Goal: Task Accomplishment & Management: Manage account settings

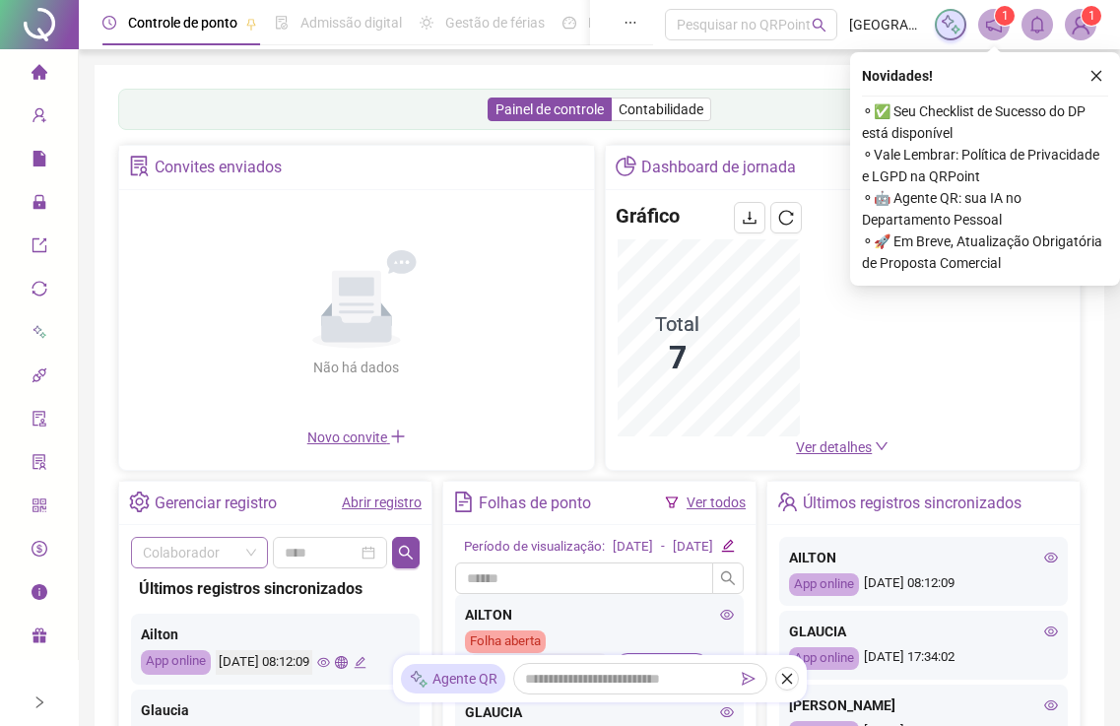
click at [191, 548] on input "search" at bounding box center [191, 553] width 96 height 30
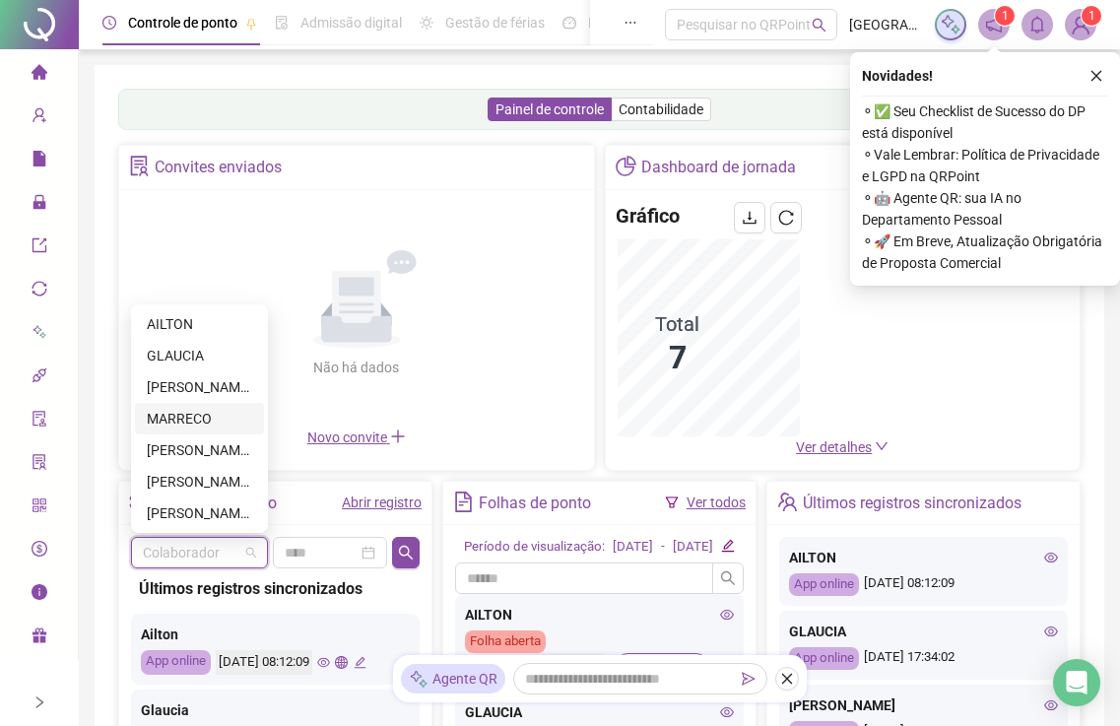
click at [180, 364] on div "GLAUCIA" at bounding box center [199, 356] width 105 height 22
click at [30, 204] on div "Administração" at bounding box center [39, 202] width 70 height 39
click at [44, 201] on icon "lock" at bounding box center [40, 202] width 16 height 16
click at [49, 195] on span "Administração" at bounding box center [89, 203] width 115 height 16
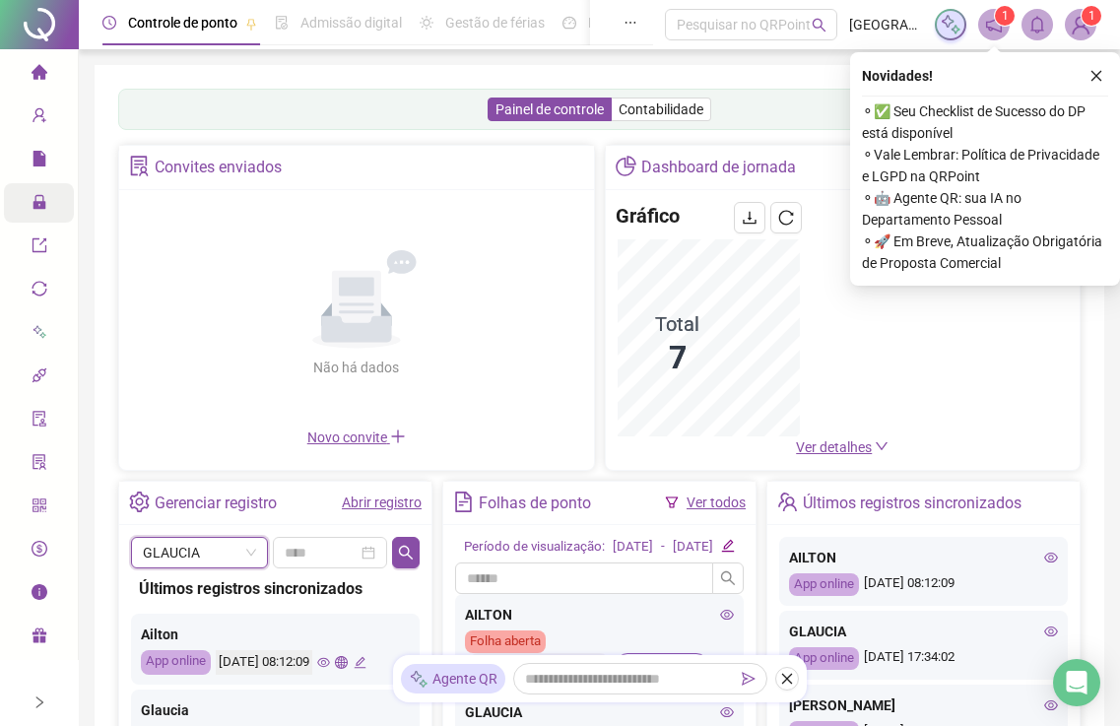
click at [30, 199] on div "Administração" at bounding box center [39, 202] width 70 height 39
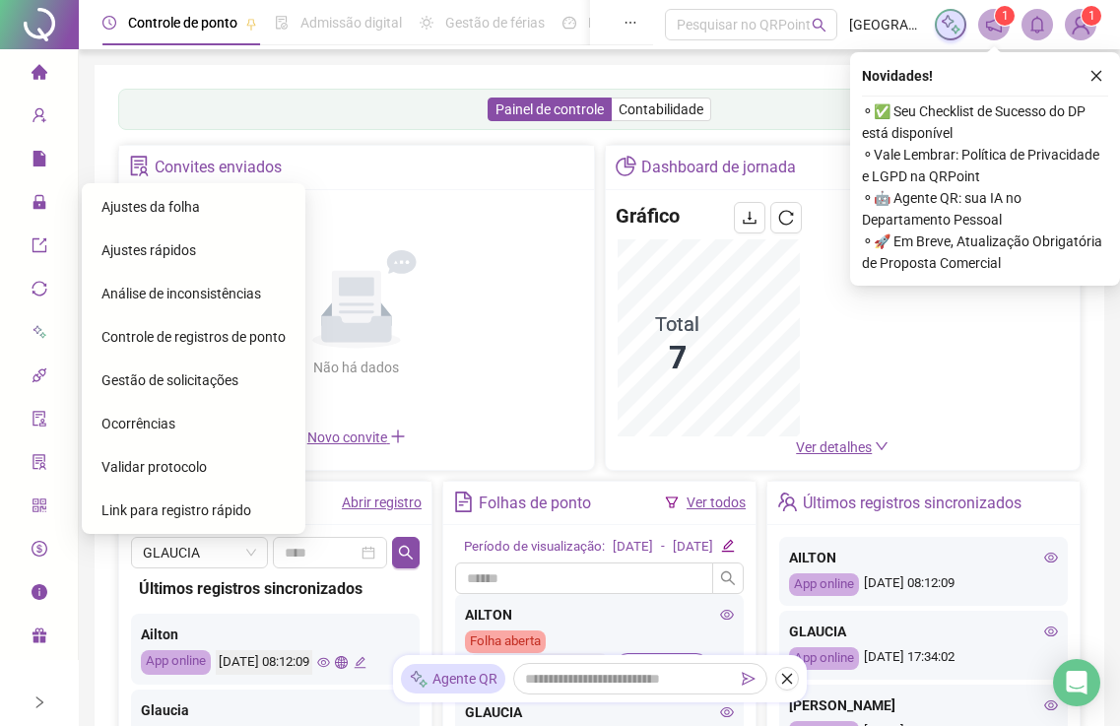
click at [145, 206] on span "Ajustes da folha" at bounding box center [150, 207] width 98 height 16
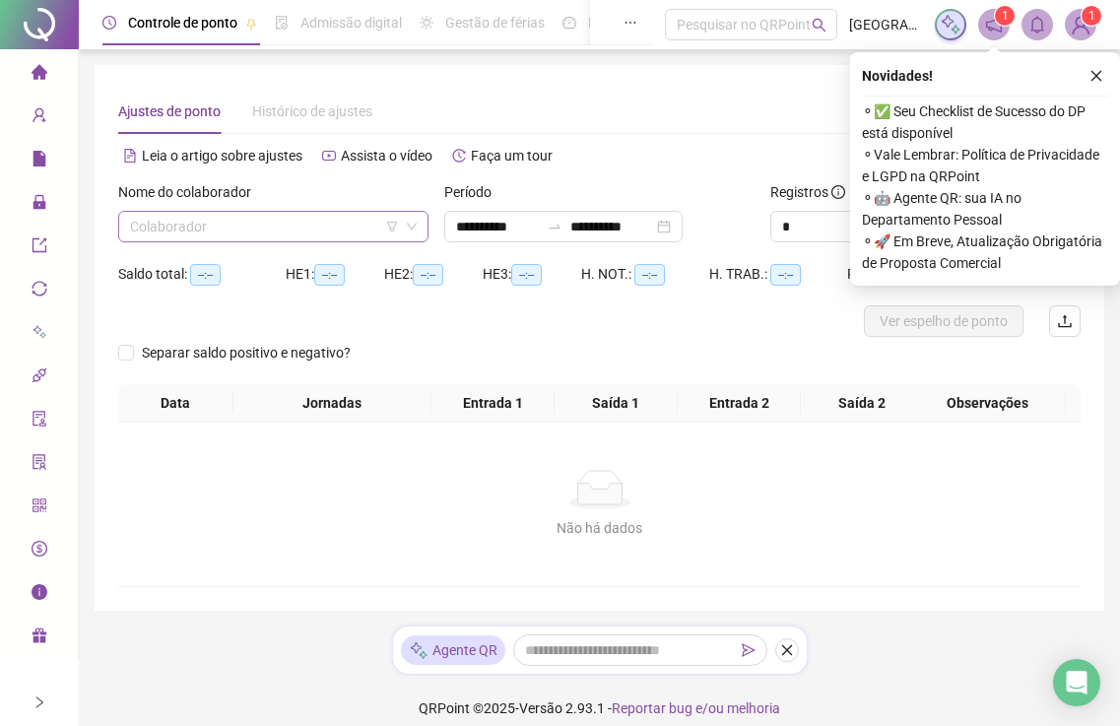
click at [163, 230] on input "search" at bounding box center [264, 227] width 269 height 30
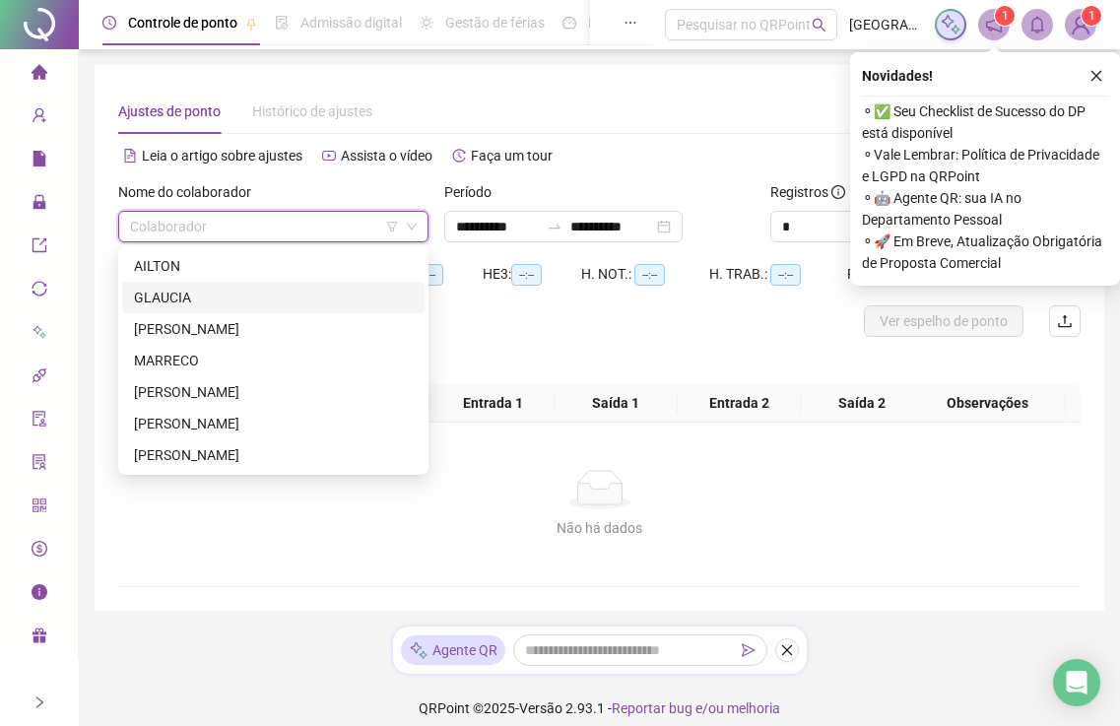
click at [172, 303] on div "GLAUCIA" at bounding box center [273, 298] width 279 height 22
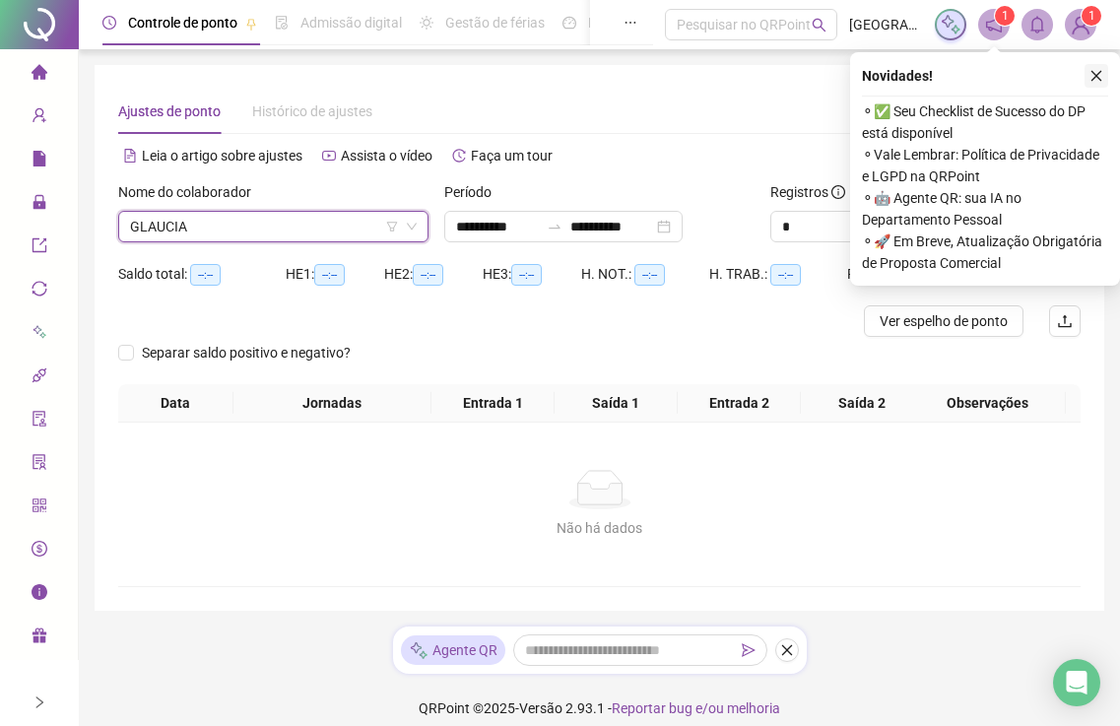
click at [1096, 78] on icon "close" at bounding box center [1096, 76] width 14 height 14
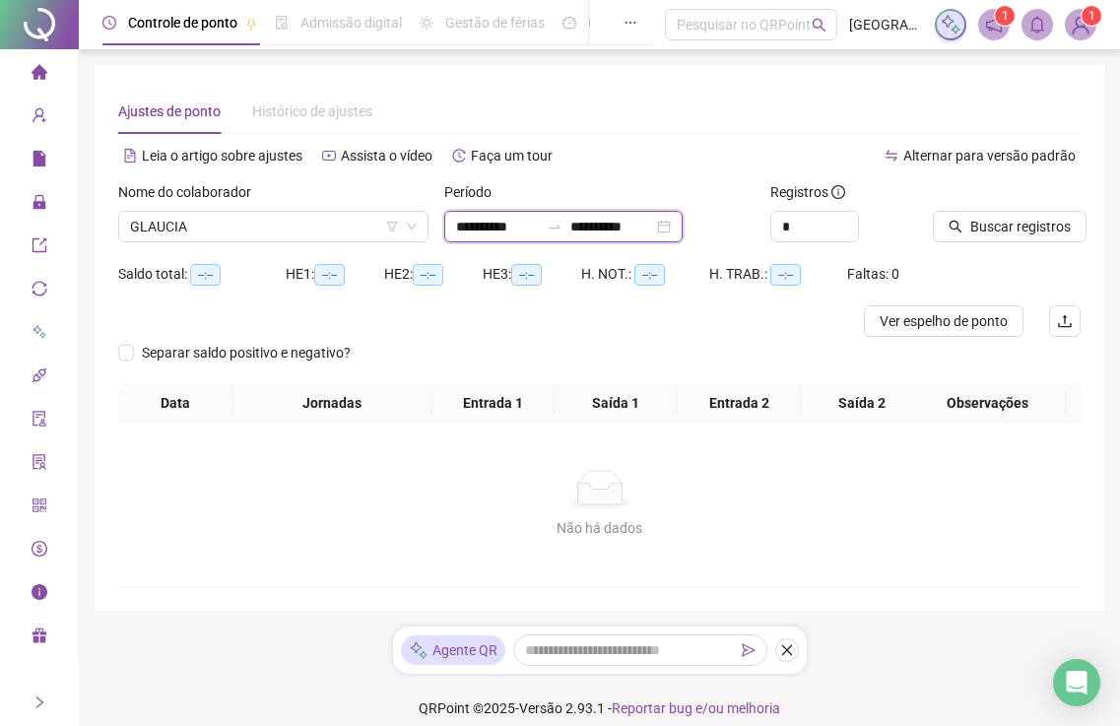
click at [510, 225] on input "**********" at bounding box center [497, 227] width 83 height 22
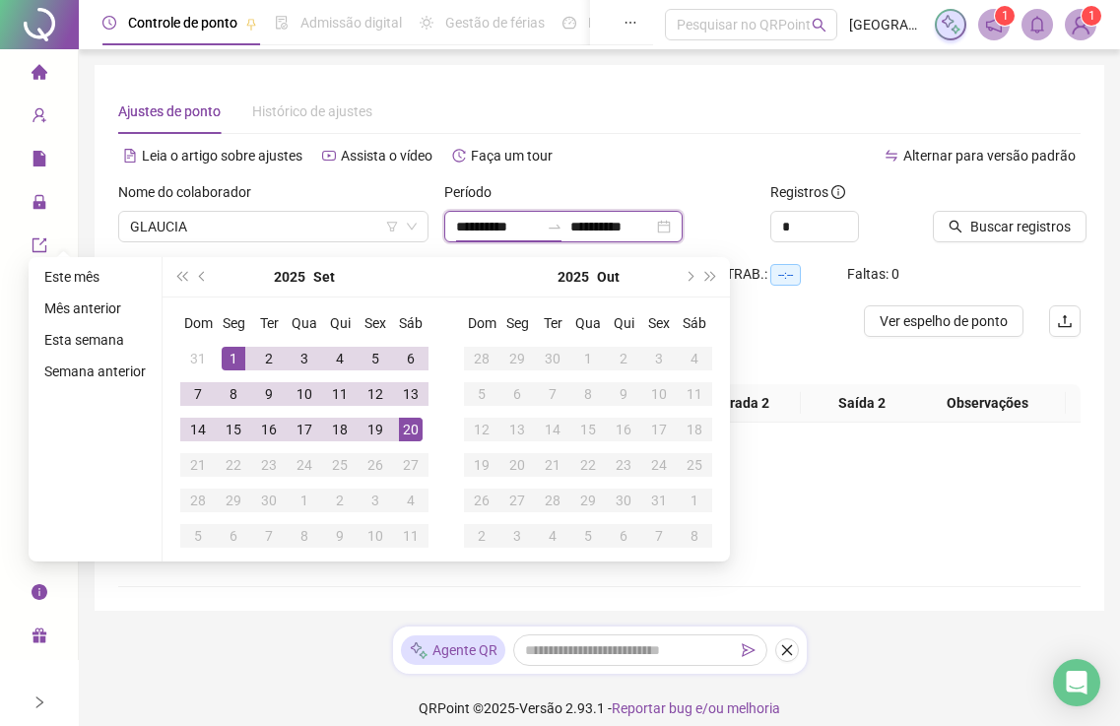
type input "**********"
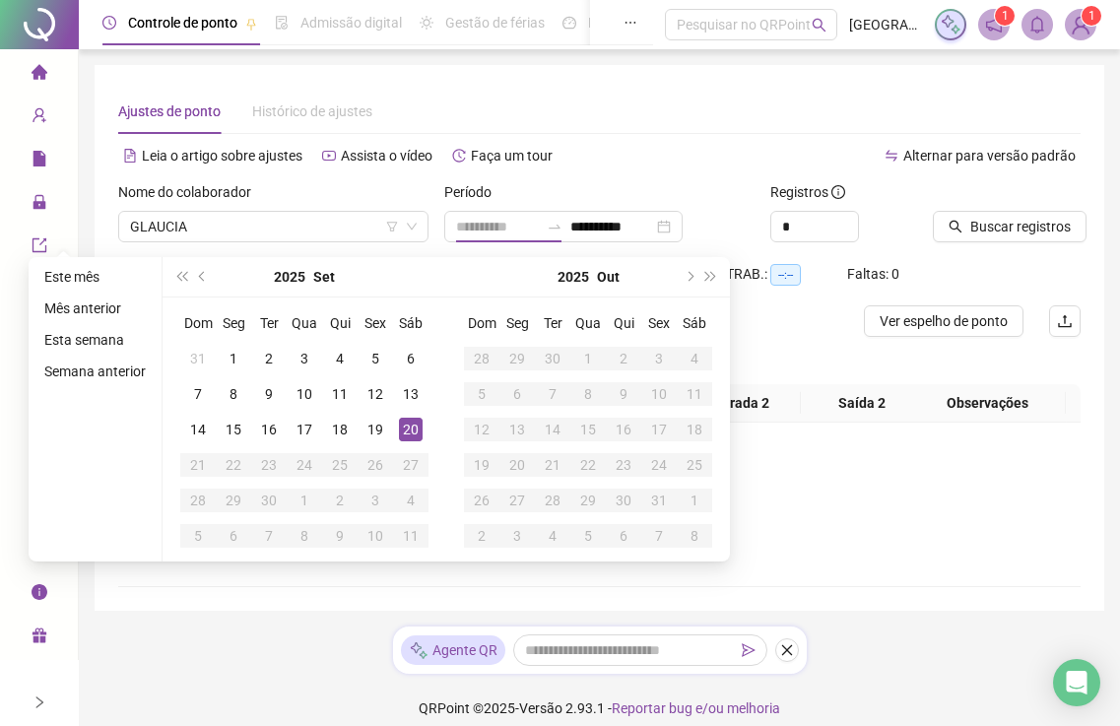
click at [407, 434] on div "20" at bounding box center [411, 430] width 24 height 24
click at [409, 431] on div "Não há dados Não há dados" at bounding box center [599, 505] width 962 height 164
click at [408, 432] on div "Não há dados Não há dados" at bounding box center [599, 505] width 962 height 164
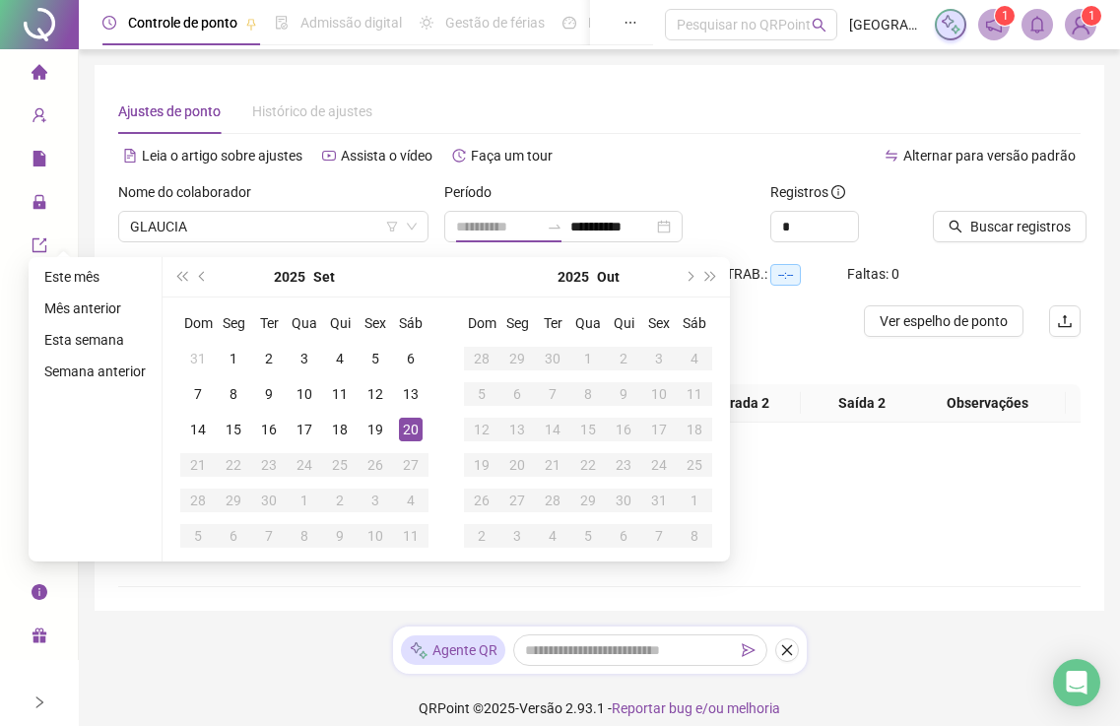
click at [408, 432] on div "Não há dados Não há dados" at bounding box center [599, 505] width 962 height 164
click at [407, 435] on div "Não há dados Não há dados" at bounding box center [599, 505] width 962 height 164
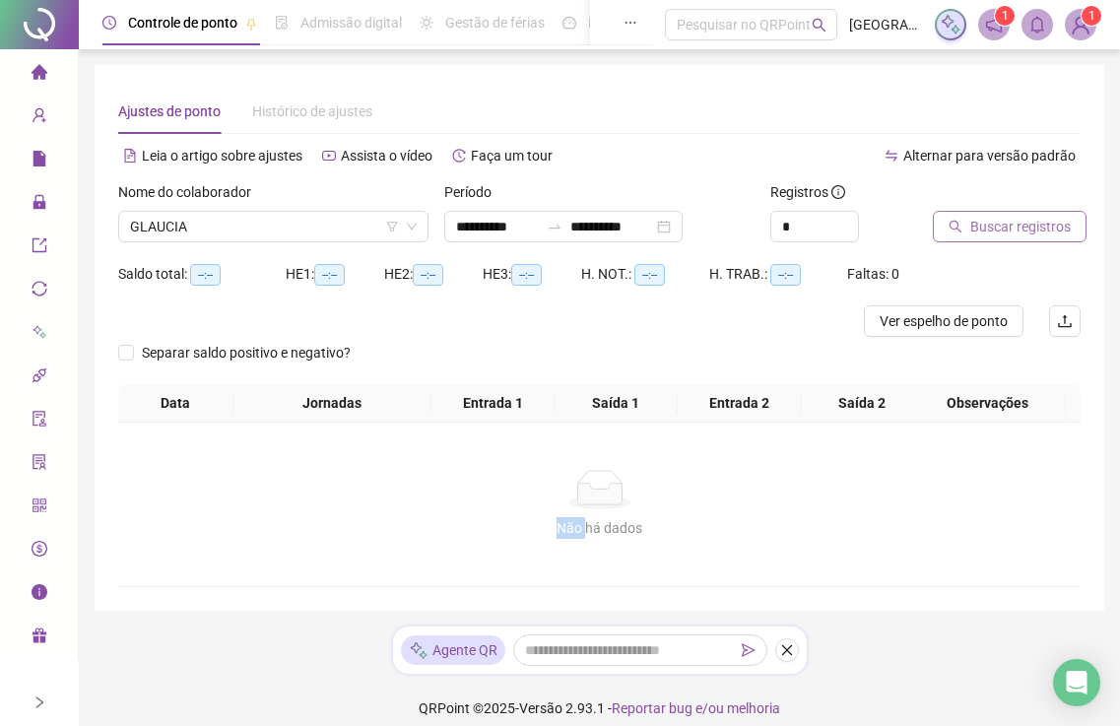
click at [977, 222] on span "Buscar registros" at bounding box center [1020, 227] width 100 height 22
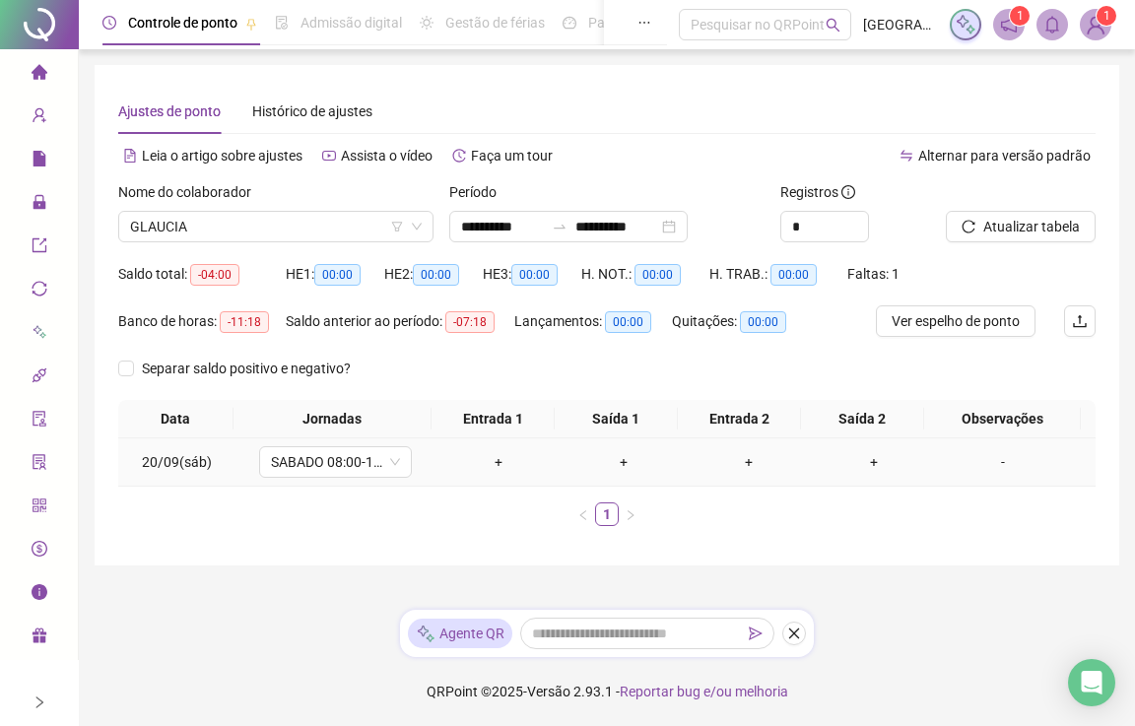
click at [492, 459] on div "+" at bounding box center [498, 462] width 109 height 22
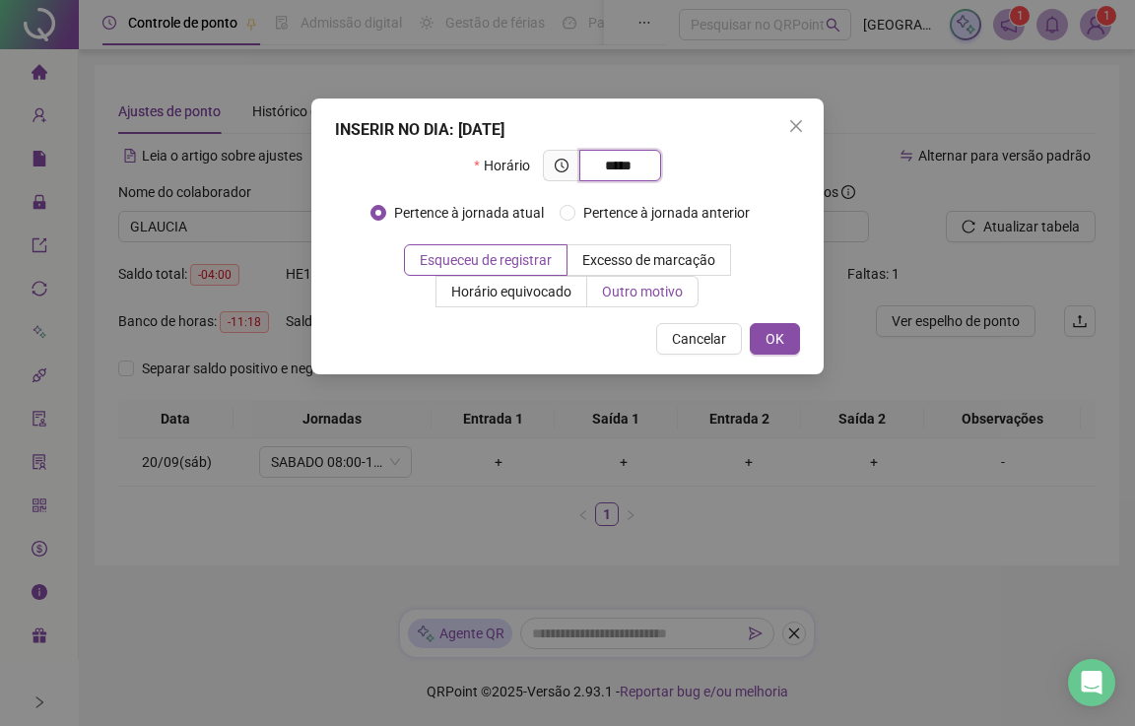
type input "*****"
click at [640, 294] on span "Outro motivo" at bounding box center [642, 292] width 81 height 16
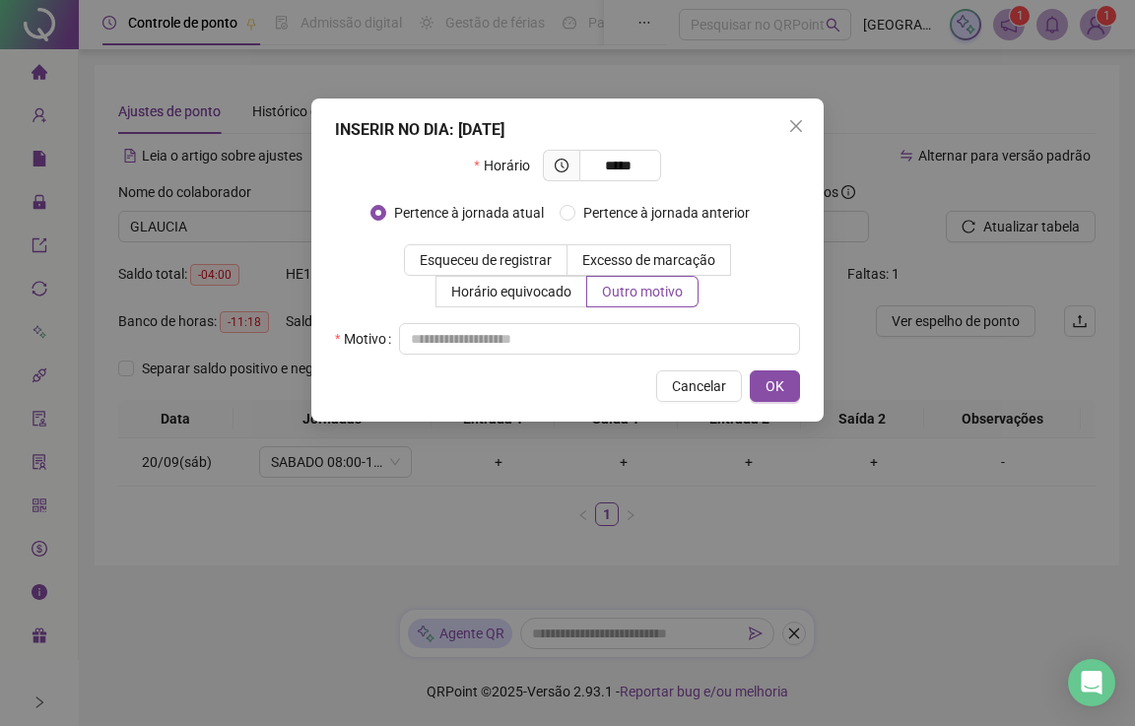
click at [714, 393] on span "Cancelar" at bounding box center [699, 386] width 54 height 22
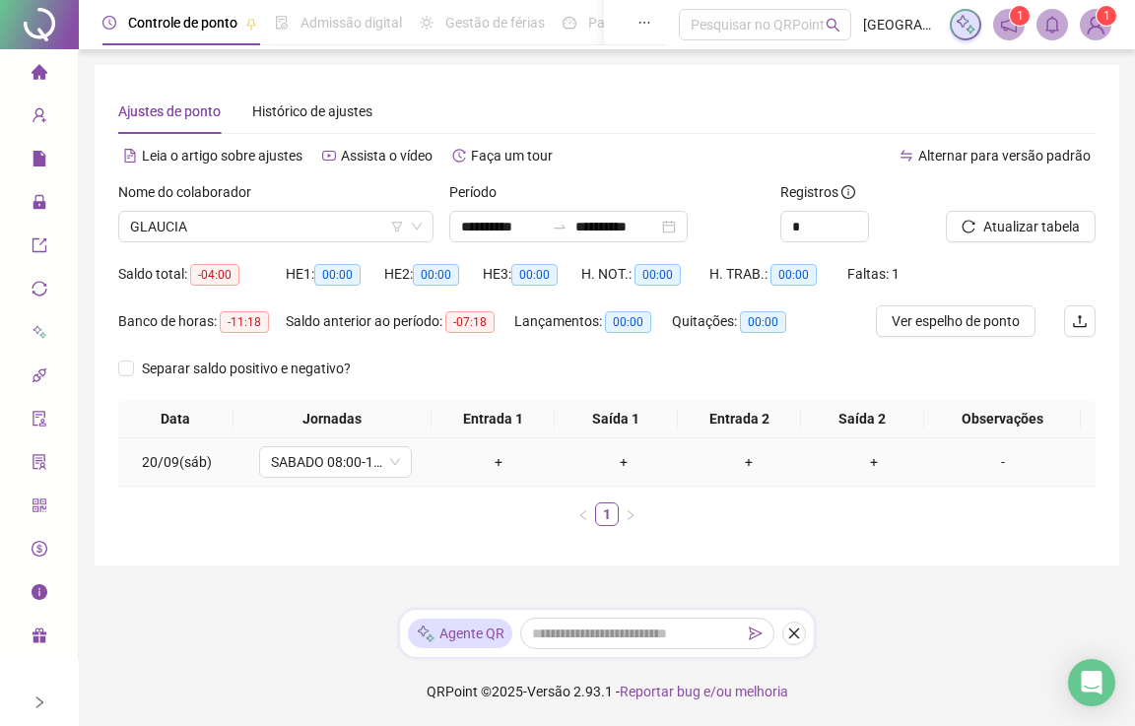
click at [486, 459] on div "+" at bounding box center [498, 462] width 109 height 22
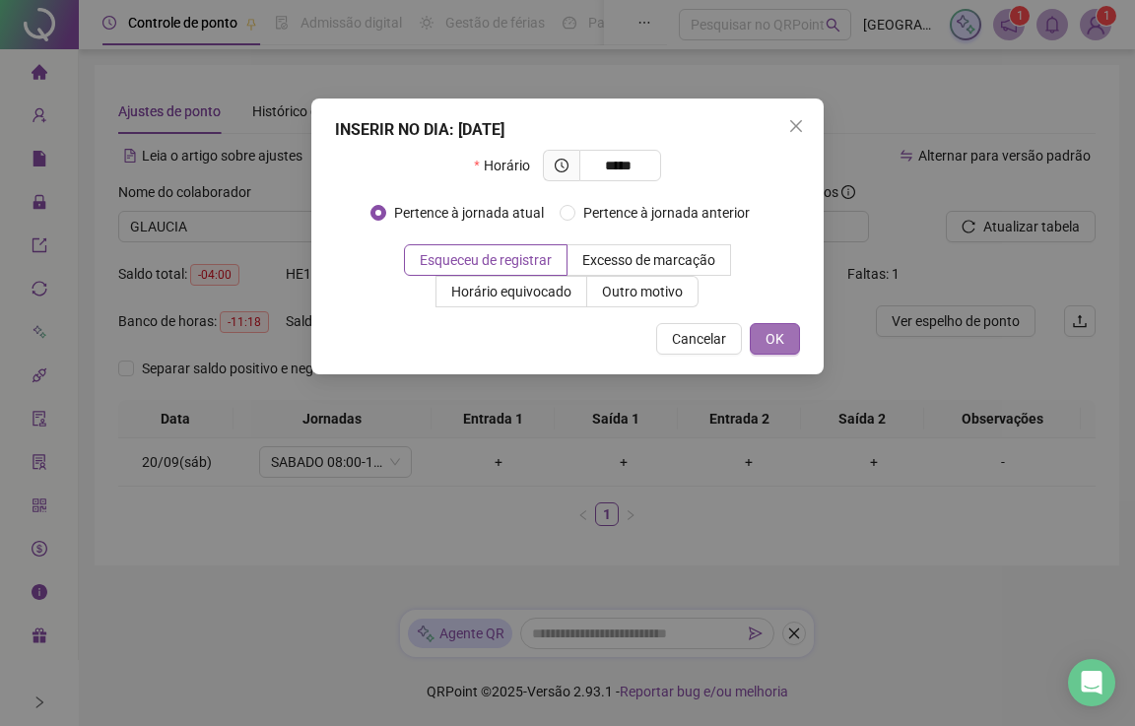
type input "*****"
click at [784, 340] on button "OK" at bounding box center [775, 339] width 50 height 32
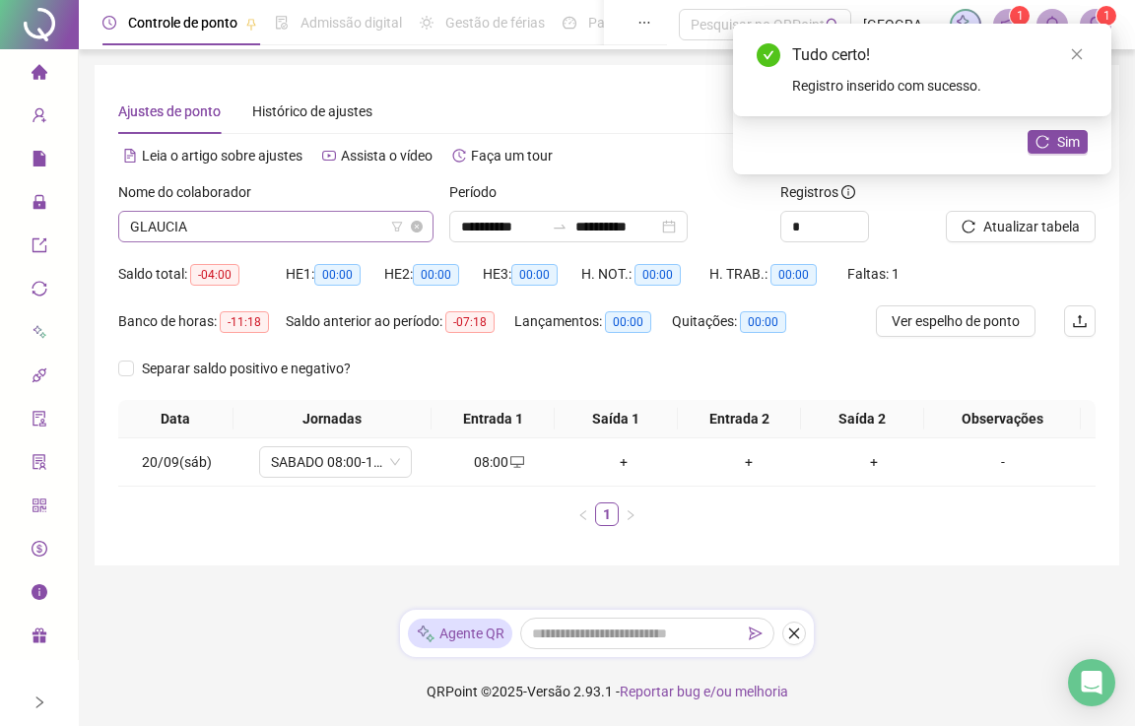
click at [222, 227] on span "GLAUCIA" at bounding box center [276, 227] width 292 height 30
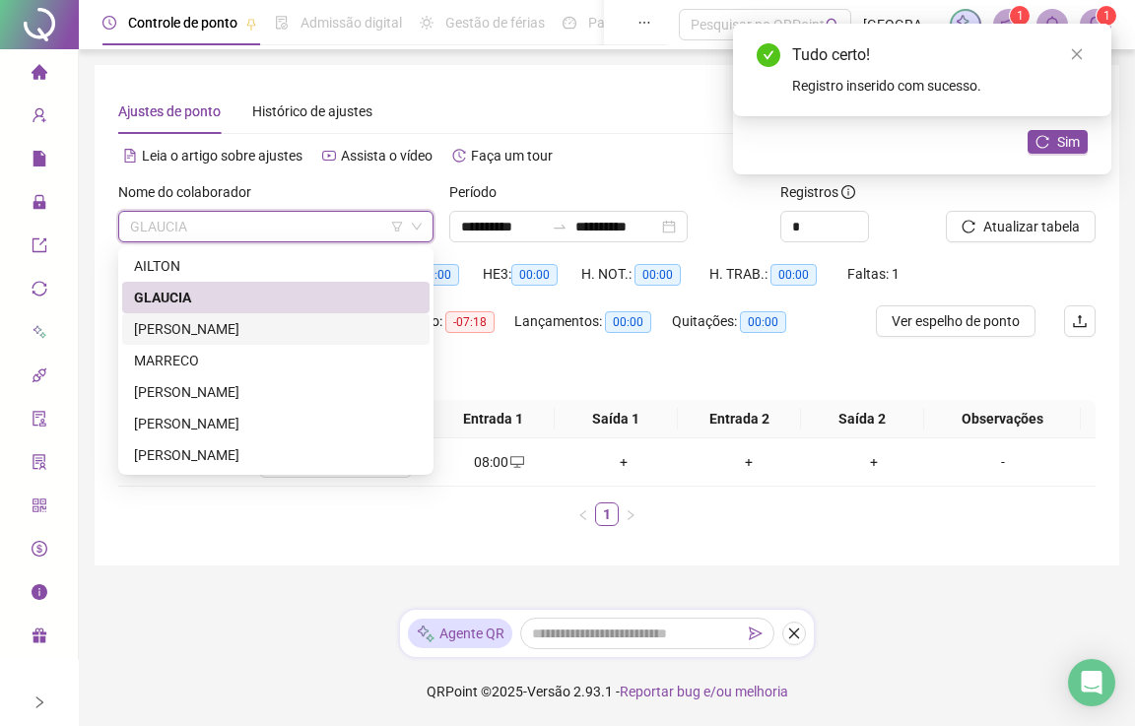
click at [174, 328] on div "HENRIQUE" at bounding box center [276, 329] width 284 height 22
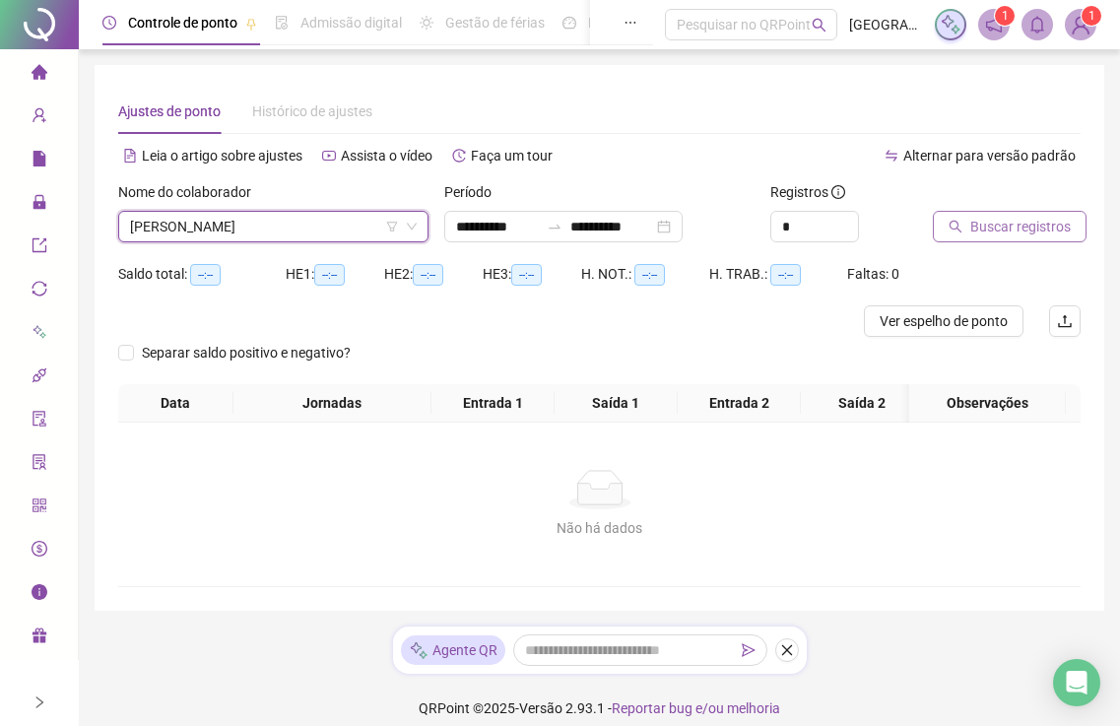
click at [976, 216] on span "Buscar registros" at bounding box center [1020, 227] width 100 height 22
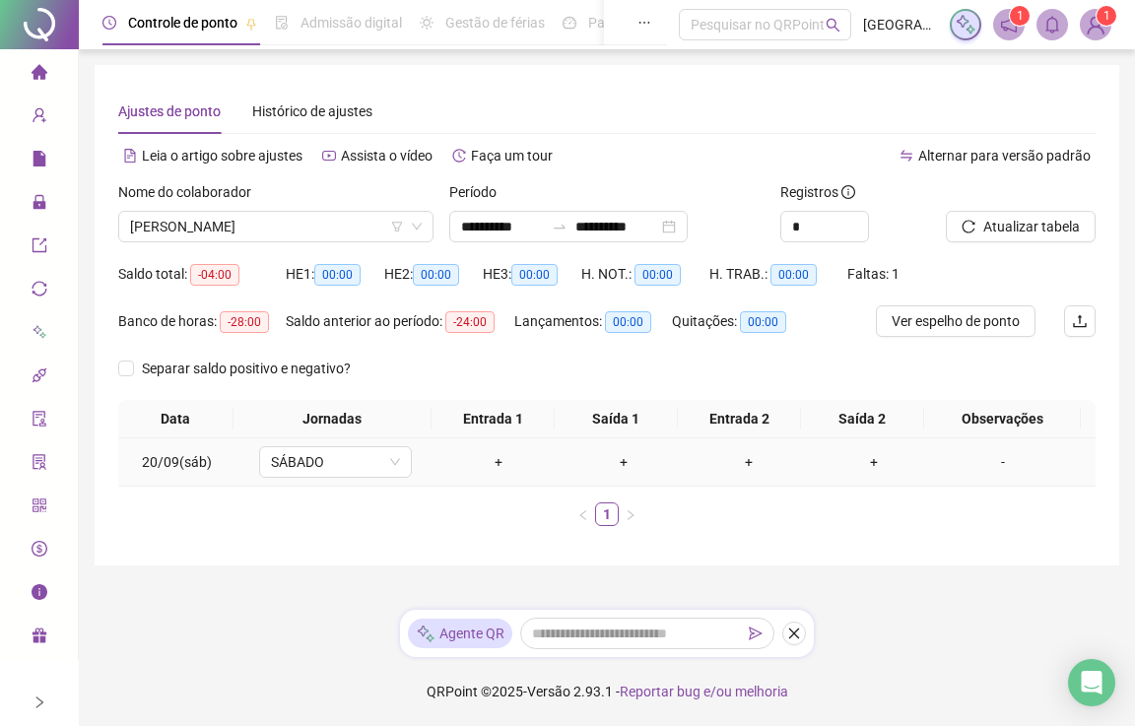
click at [494, 463] on div "+" at bounding box center [498, 462] width 109 height 22
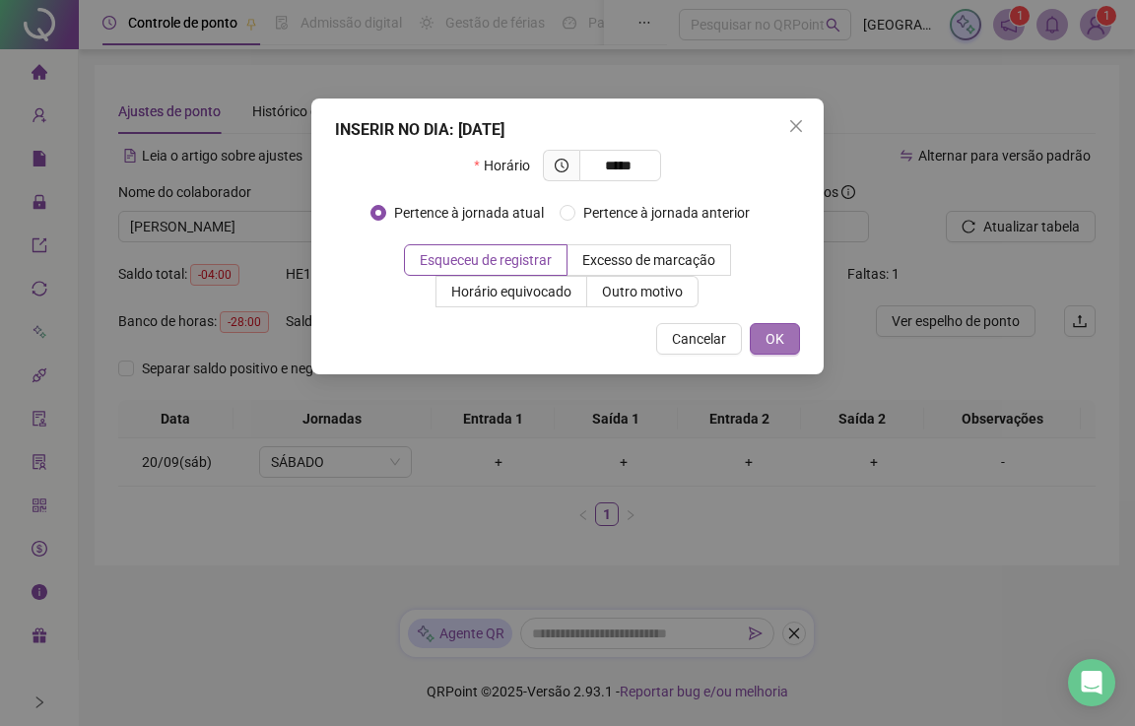
type input "*****"
click at [782, 337] on span "OK" at bounding box center [774, 339] width 19 height 22
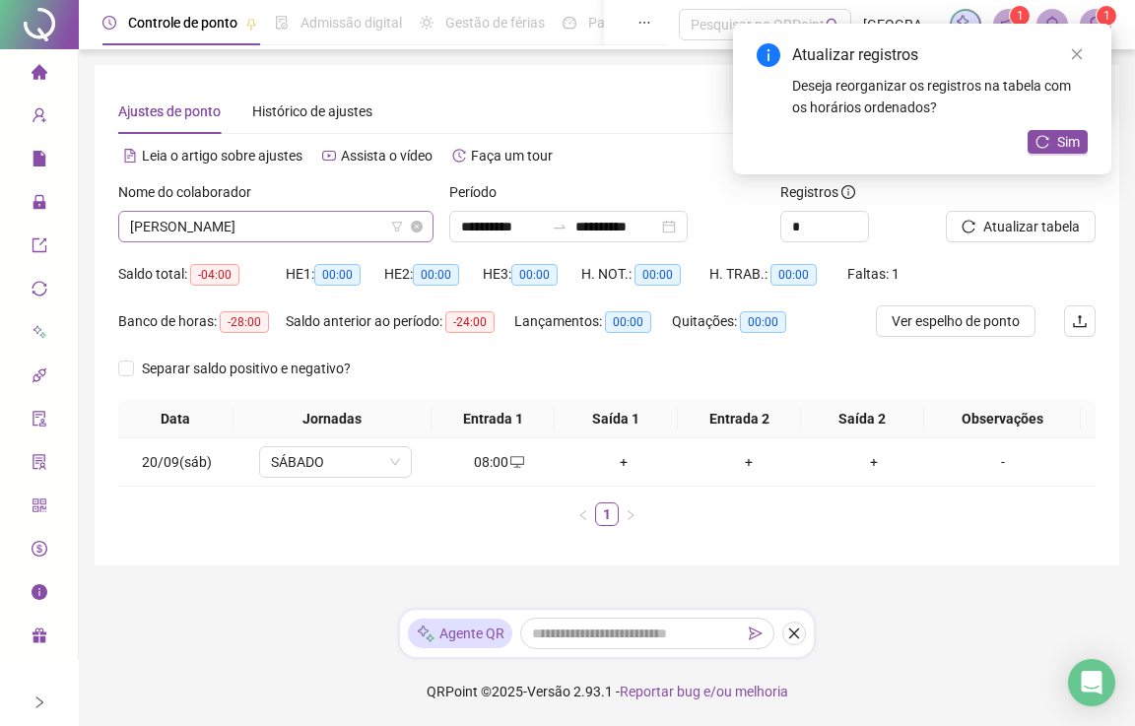
click at [225, 225] on span "HENRIQUE" at bounding box center [276, 227] width 292 height 30
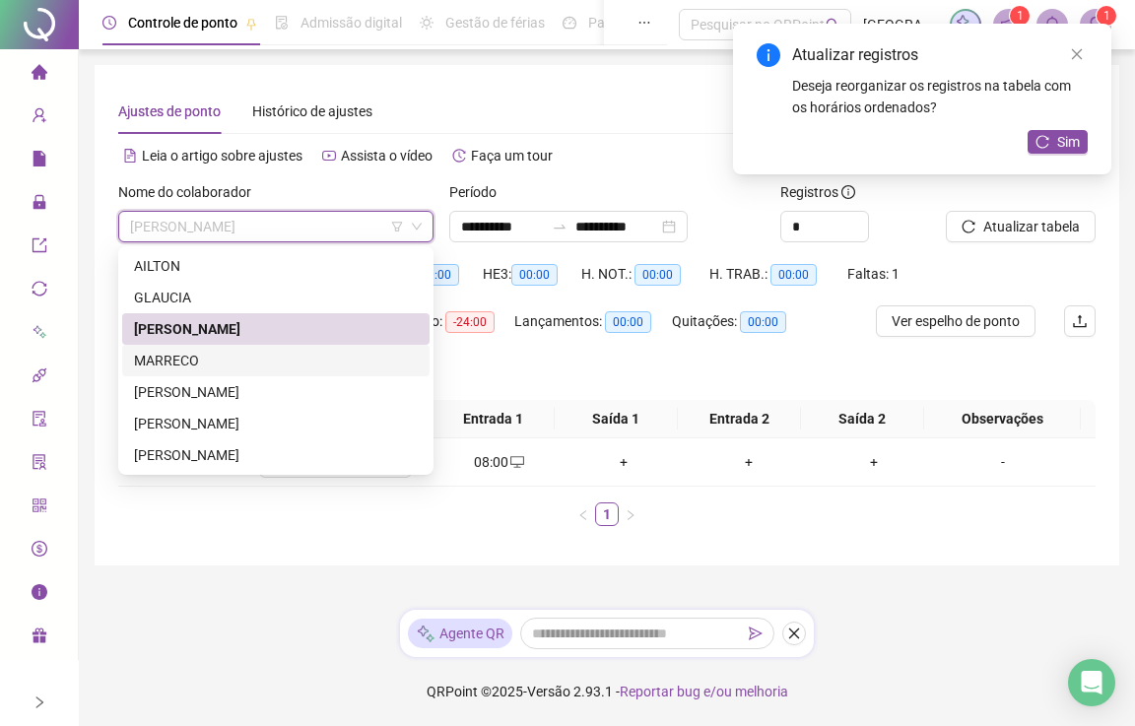
drag, startPoint x: 186, startPoint y: 355, endPoint x: 594, endPoint y: 266, distance: 417.3
click at [186, 357] on div "MARRECO" at bounding box center [276, 361] width 284 height 22
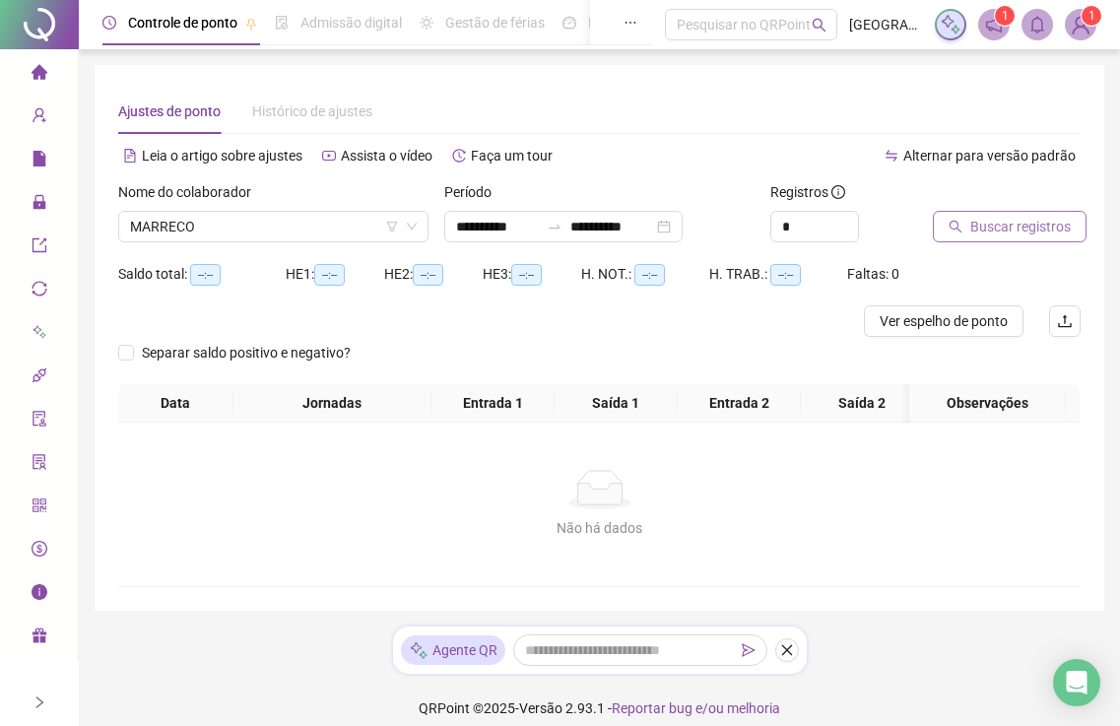
click at [974, 224] on span "Buscar registros" at bounding box center [1020, 227] width 100 height 22
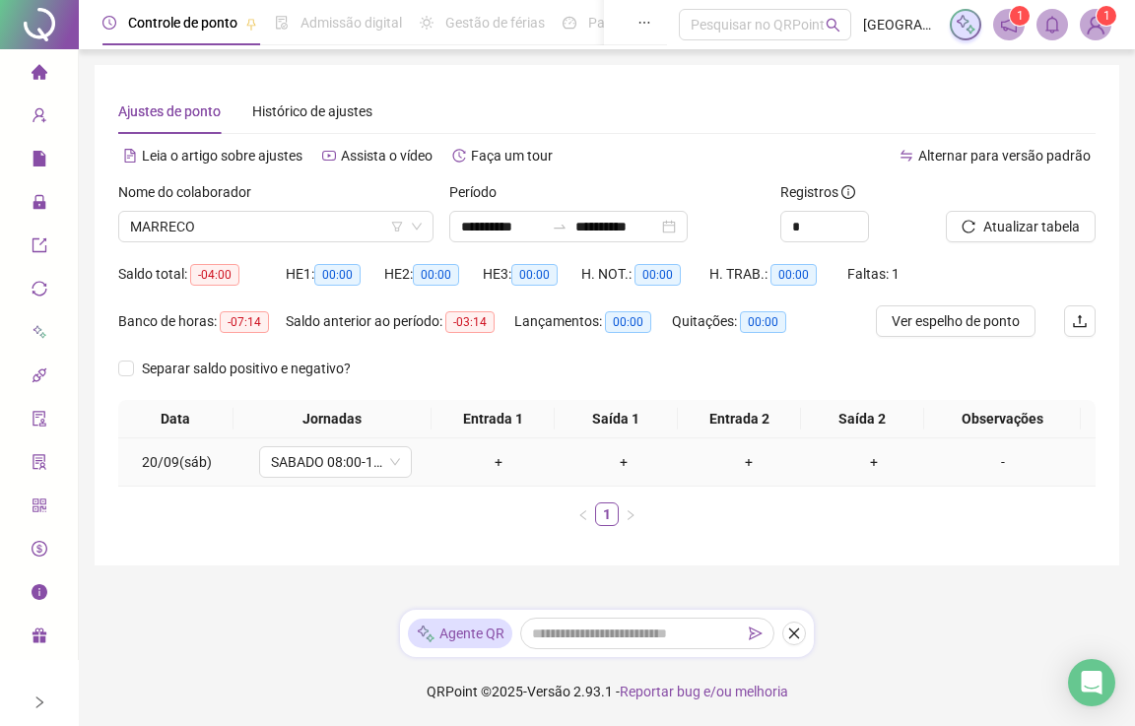
click at [492, 467] on div "+" at bounding box center [498, 462] width 109 height 22
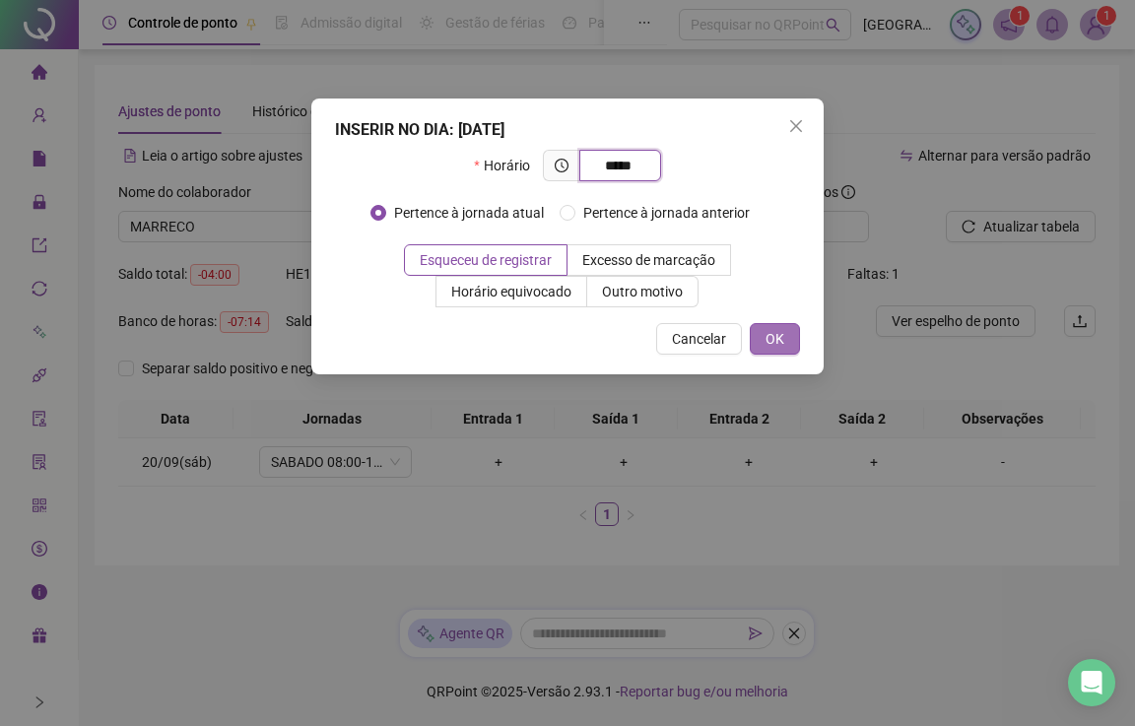
type input "*****"
click at [758, 346] on button "OK" at bounding box center [775, 339] width 50 height 32
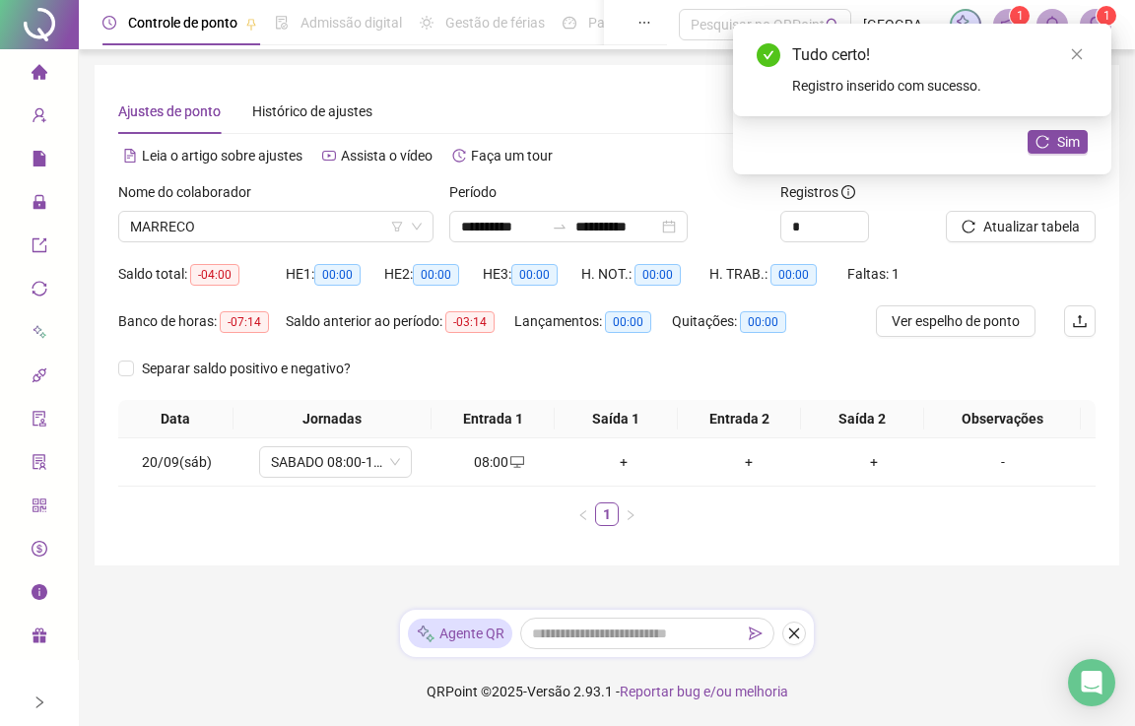
click at [1078, 54] on icon "close" at bounding box center [1077, 54] width 14 height 14
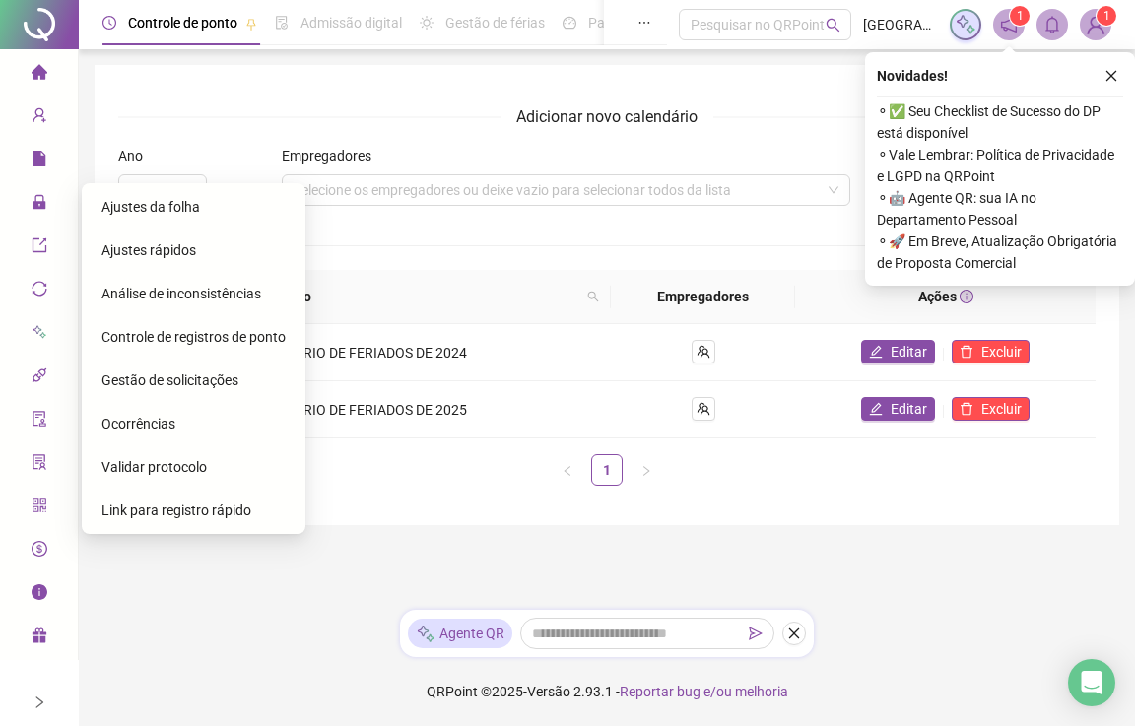
click at [113, 204] on span "Ajustes da folha" at bounding box center [150, 207] width 98 height 16
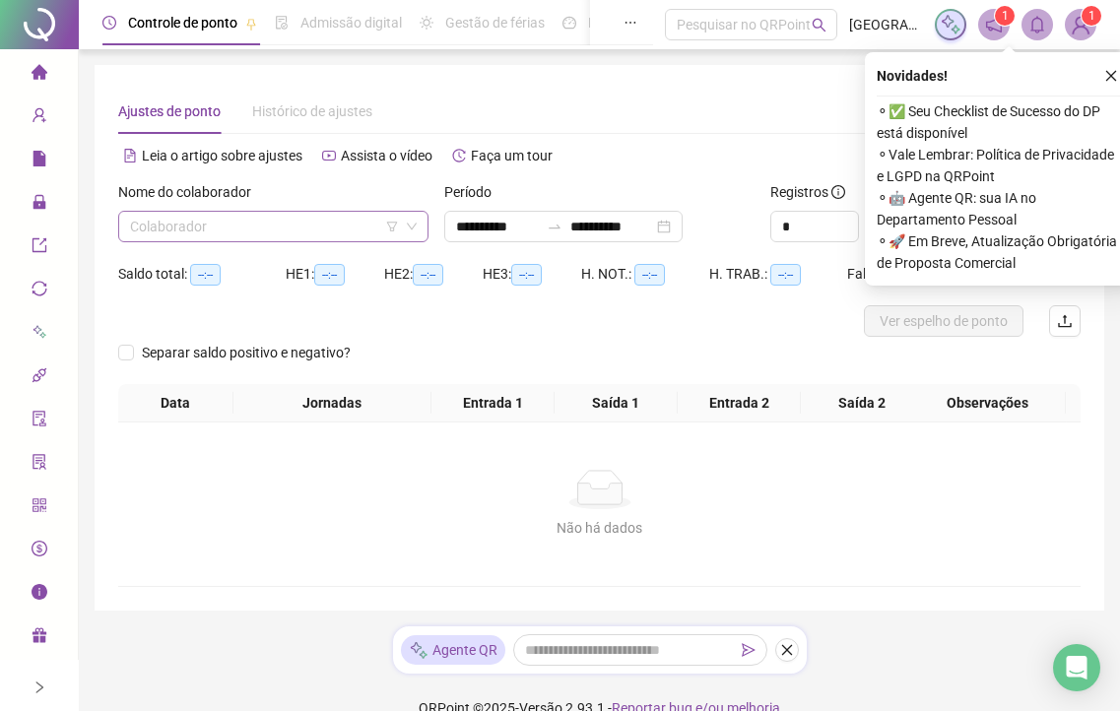
click at [177, 234] on input "search" at bounding box center [264, 227] width 269 height 30
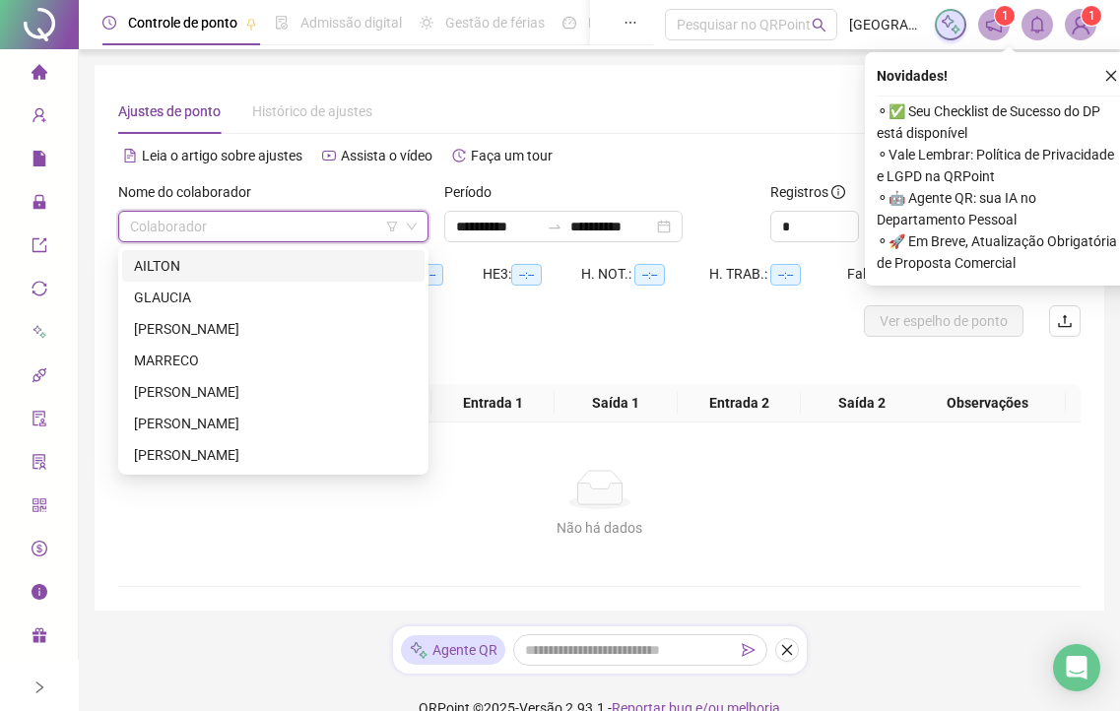
click at [163, 271] on div "AILTON" at bounding box center [273, 266] width 279 height 22
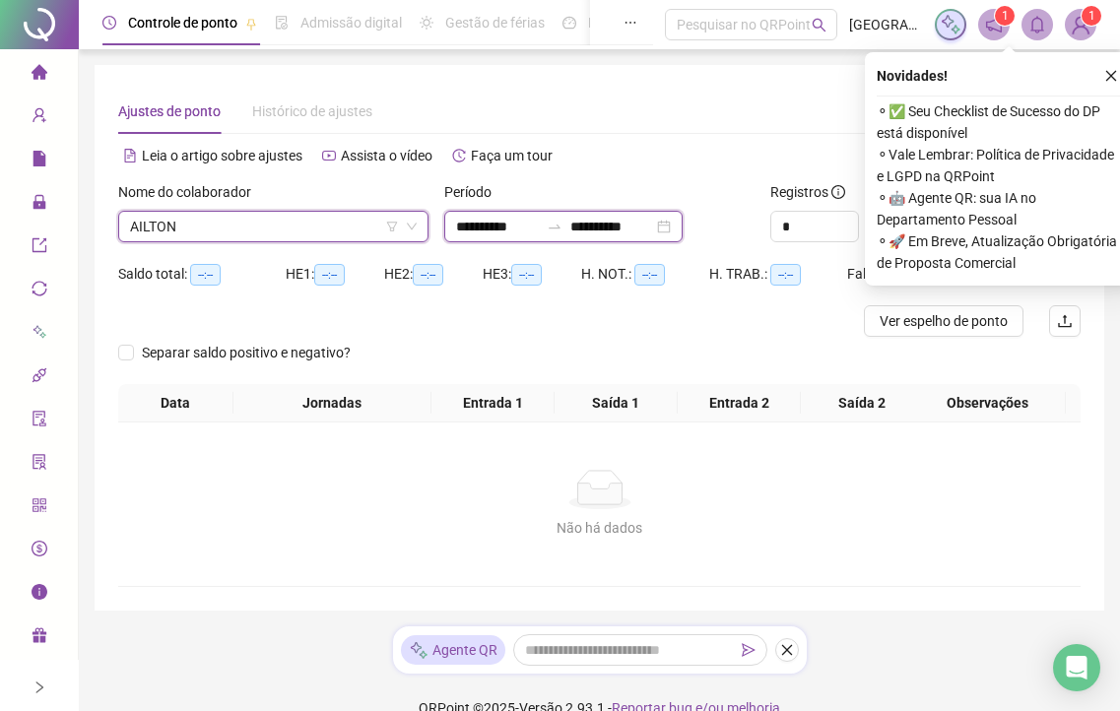
click at [527, 230] on input "**********" at bounding box center [497, 227] width 83 height 22
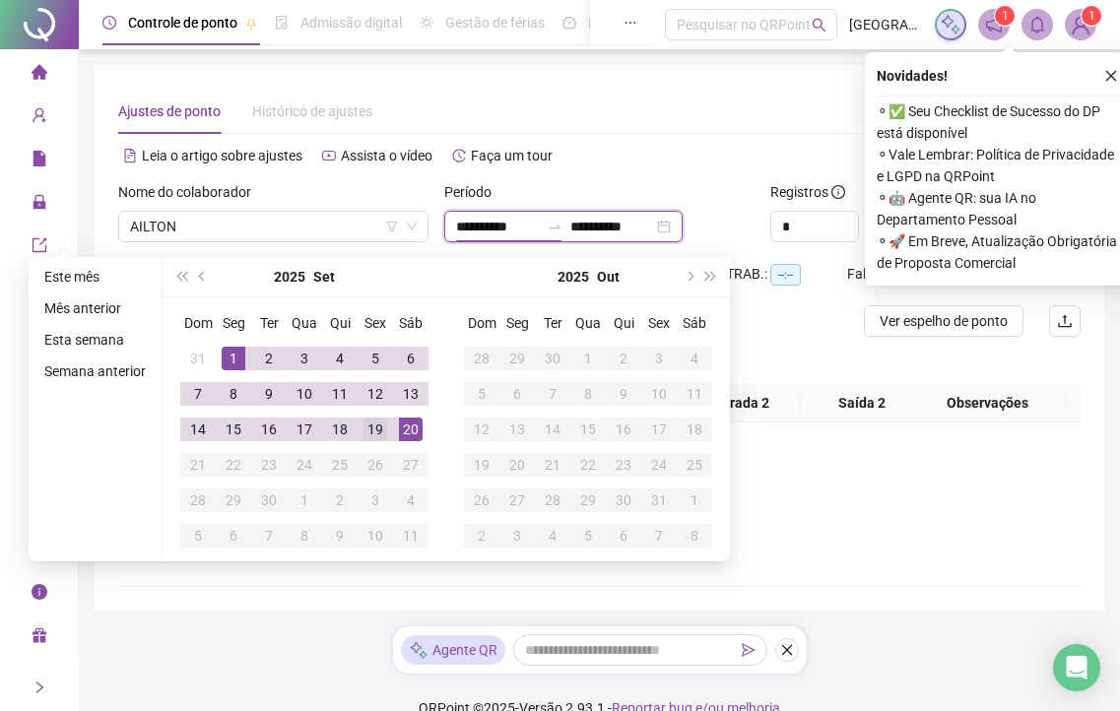
type input "**********"
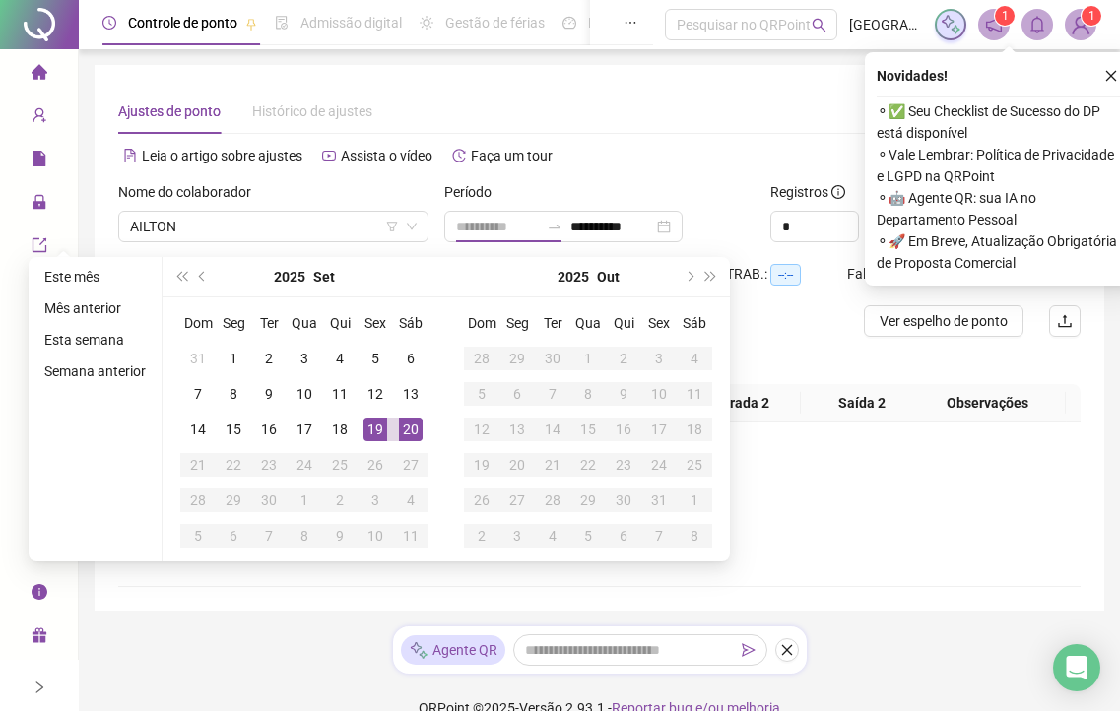
click at [378, 426] on div "19" at bounding box center [375, 430] width 24 height 24
type input "**********"
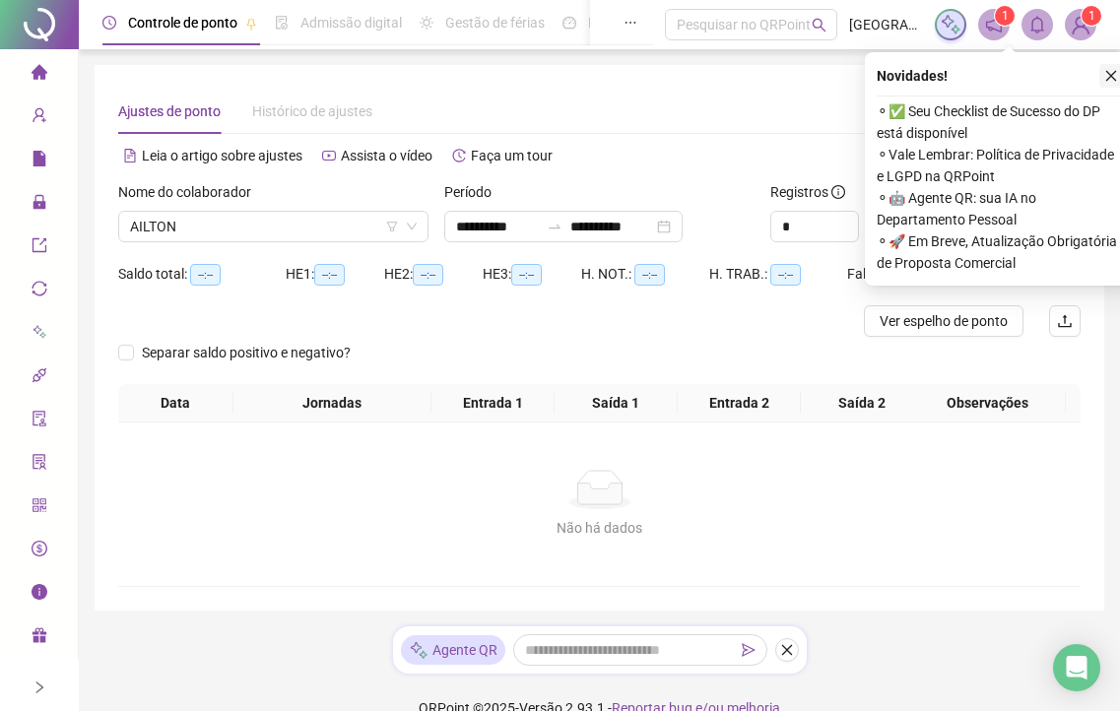
click at [1103, 70] on button "button" at bounding box center [1111, 76] width 24 height 24
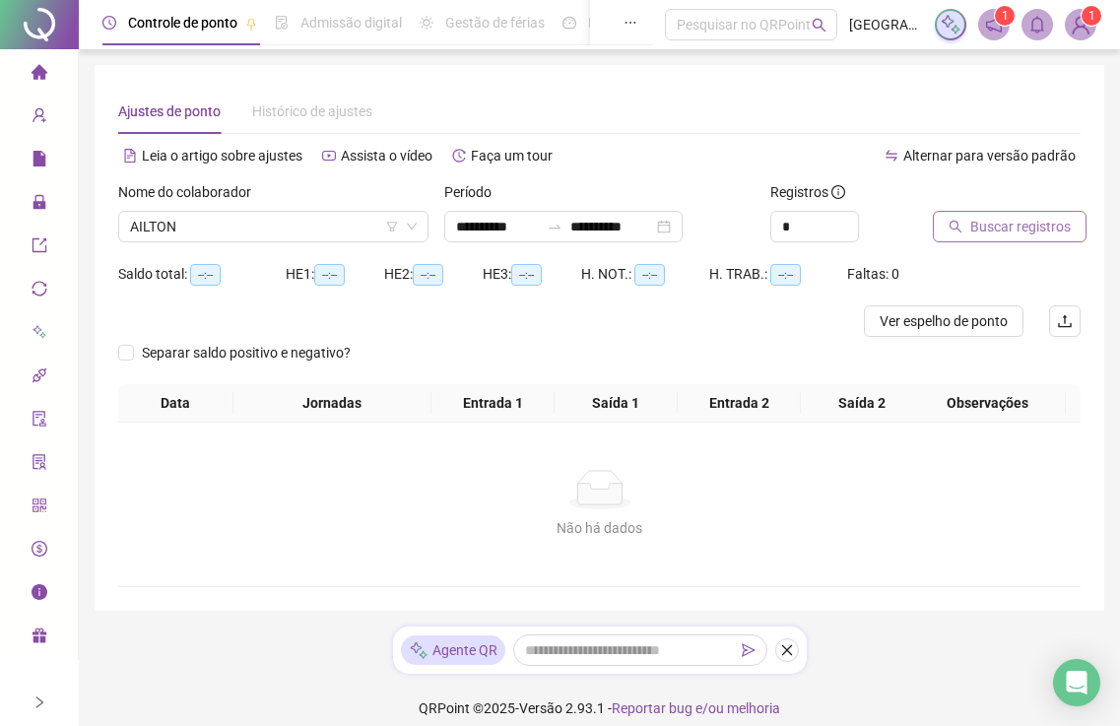
click at [1013, 223] on span "Buscar registros" at bounding box center [1020, 227] width 100 height 22
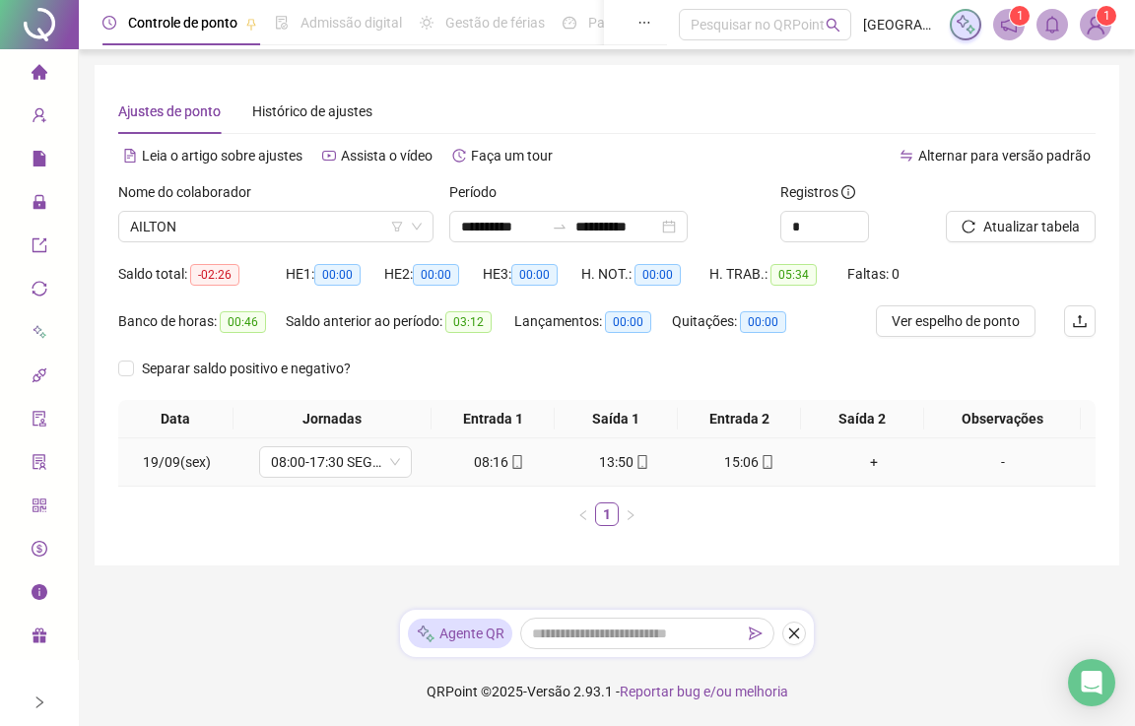
click at [862, 465] on div "+" at bounding box center [874, 462] width 109 height 22
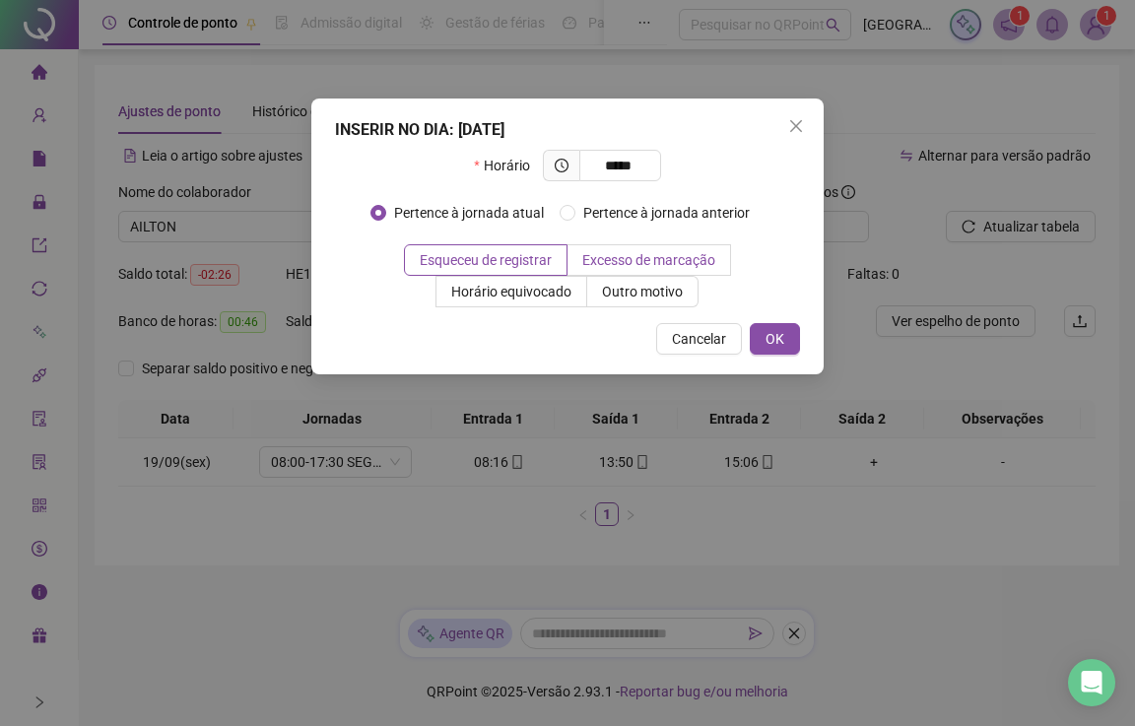
type input "*****"
click at [595, 264] on span "Excesso de marcação" at bounding box center [648, 260] width 133 height 16
click at [522, 262] on span "Esqueceu de registrar" at bounding box center [486, 260] width 132 height 16
click at [782, 335] on span "OK" at bounding box center [774, 339] width 19 height 22
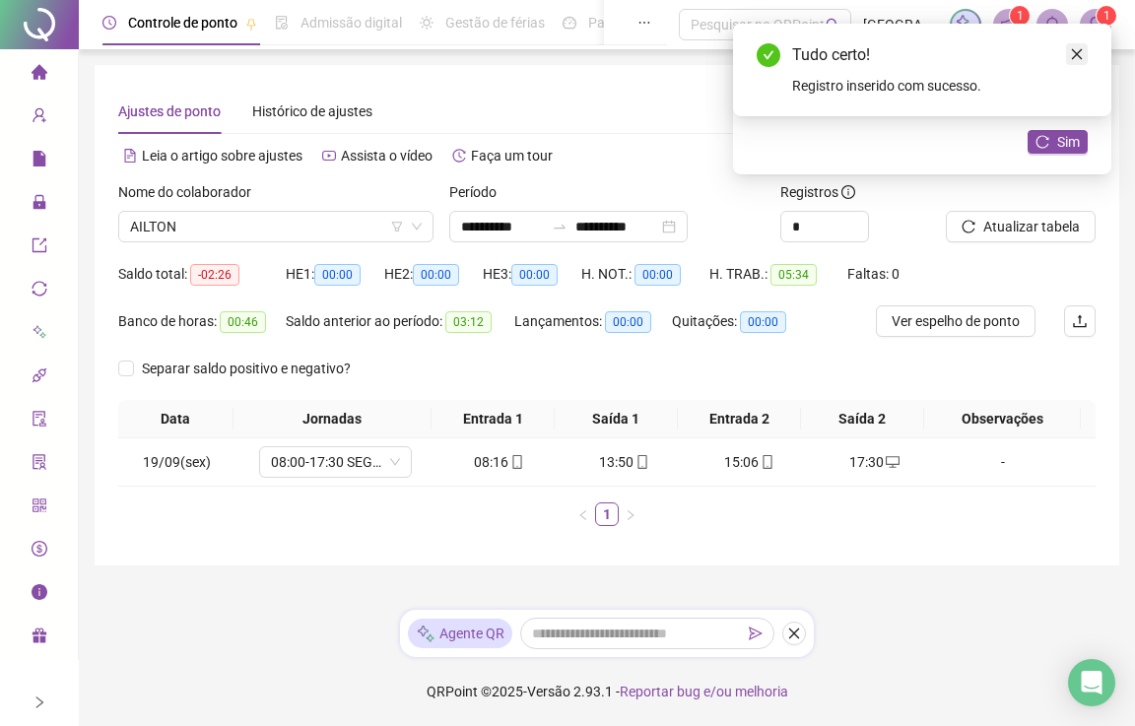
click at [1083, 48] on icon "close" at bounding box center [1077, 54] width 14 height 14
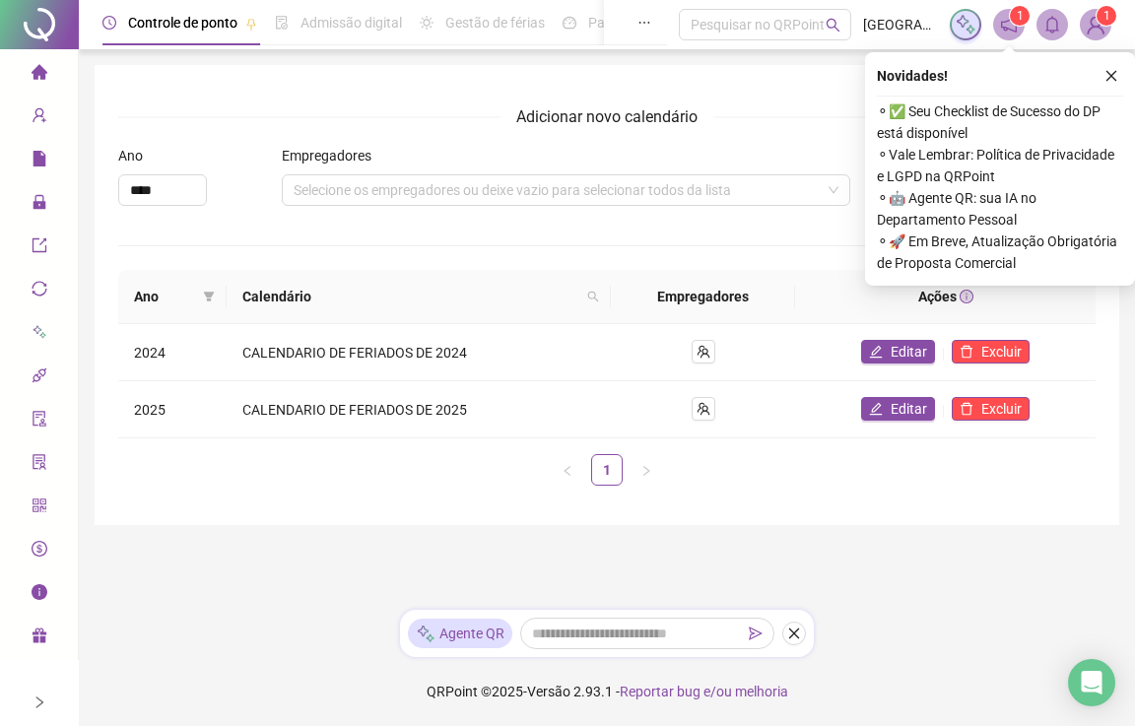
click at [42, 203] on icon "lock" at bounding box center [39, 202] width 13 height 14
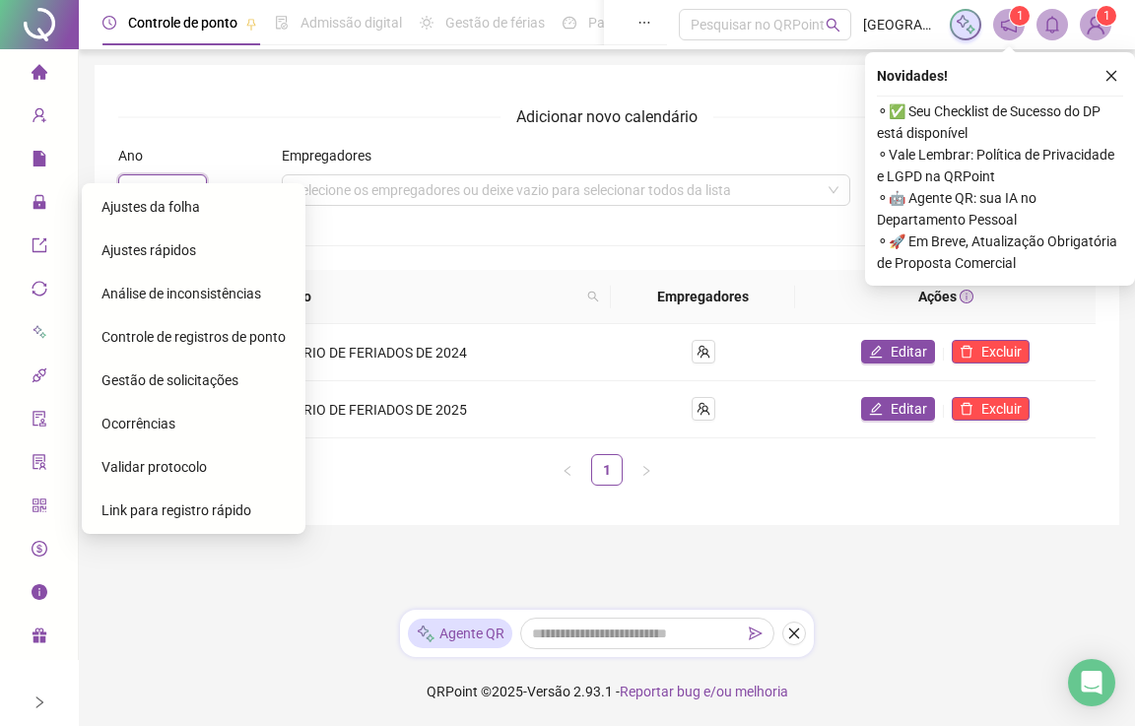
click at [120, 198] on input "****" at bounding box center [162, 190] width 87 height 30
click at [128, 210] on div "Ano ****" at bounding box center [199, 183] width 164 height 77
click at [112, 209] on span "Ajustes da folha" at bounding box center [150, 207] width 98 height 16
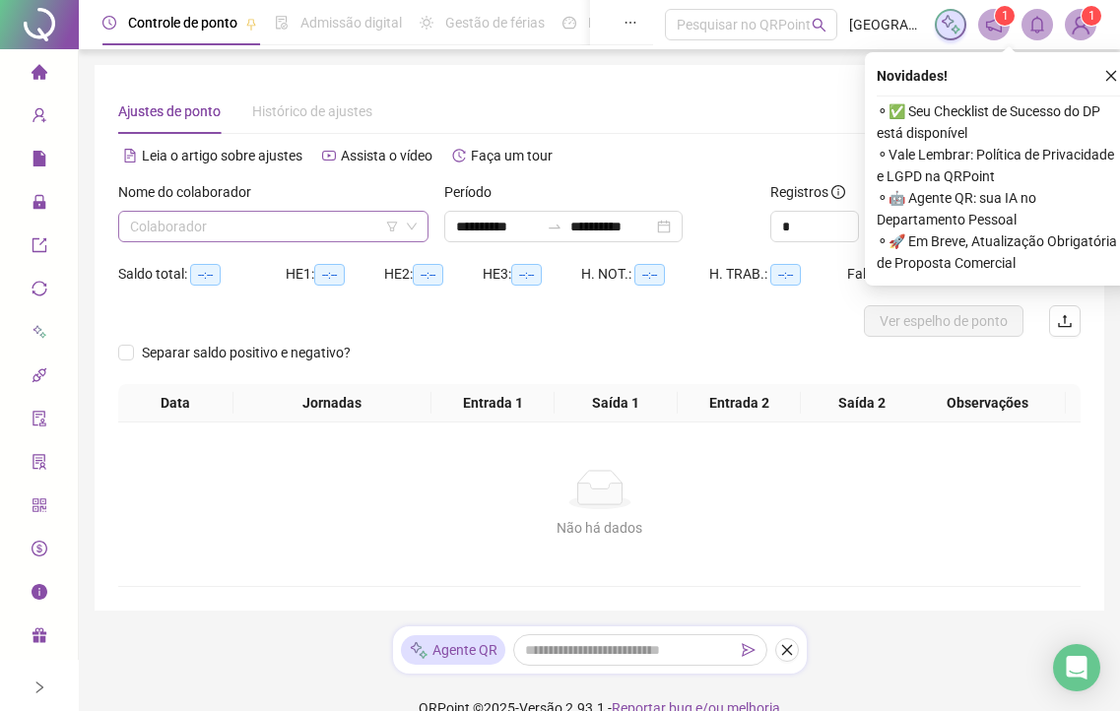
click at [268, 220] on input "search" at bounding box center [264, 227] width 269 height 30
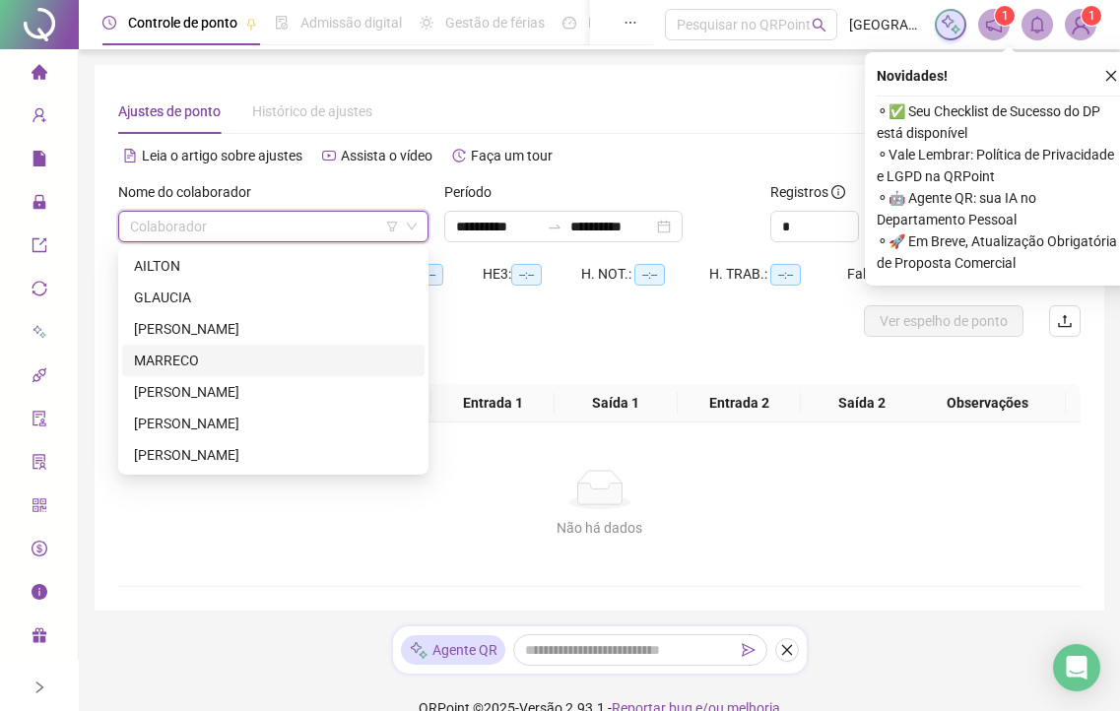
drag, startPoint x: 181, startPoint y: 359, endPoint x: 610, endPoint y: 260, distance: 439.6
click at [180, 358] on div "MARRECO" at bounding box center [273, 361] width 279 height 22
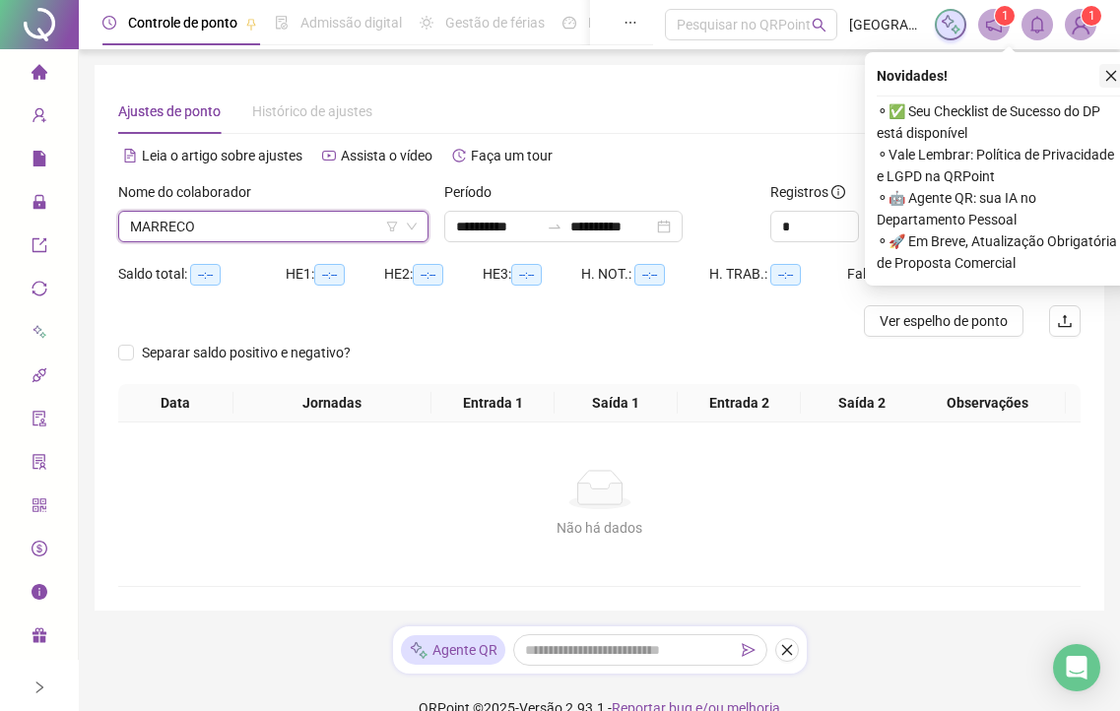
click at [1115, 71] on icon "close" at bounding box center [1111, 76] width 14 height 14
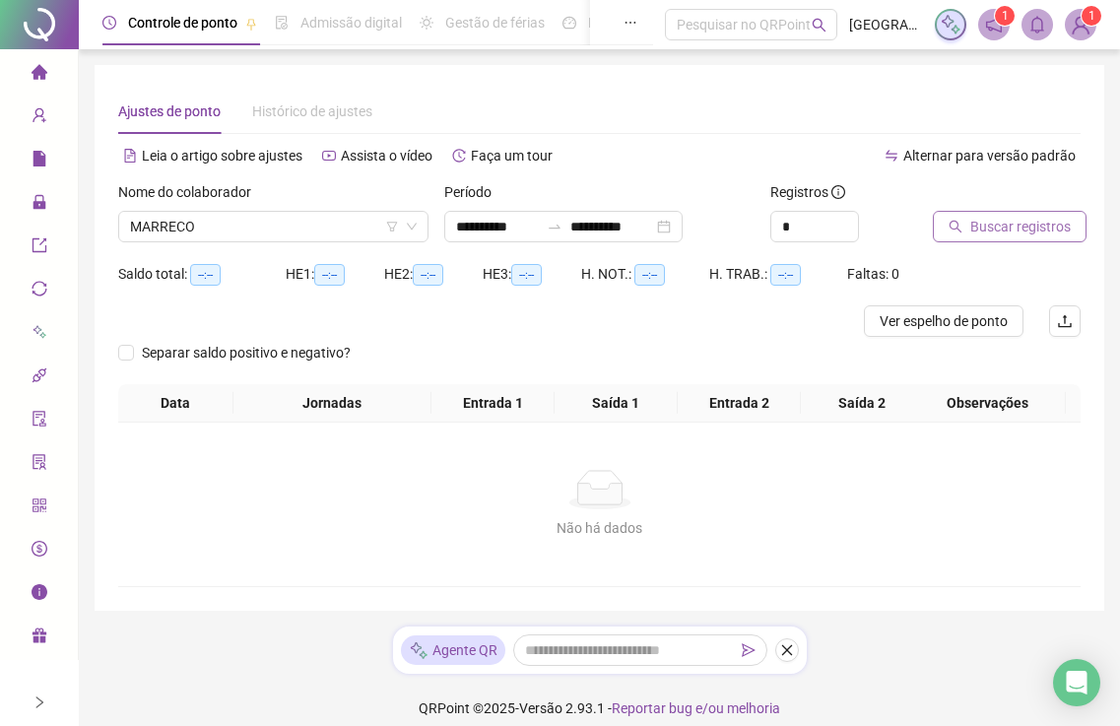
click at [1040, 219] on span "Buscar registros" at bounding box center [1020, 227] width 100 height 22
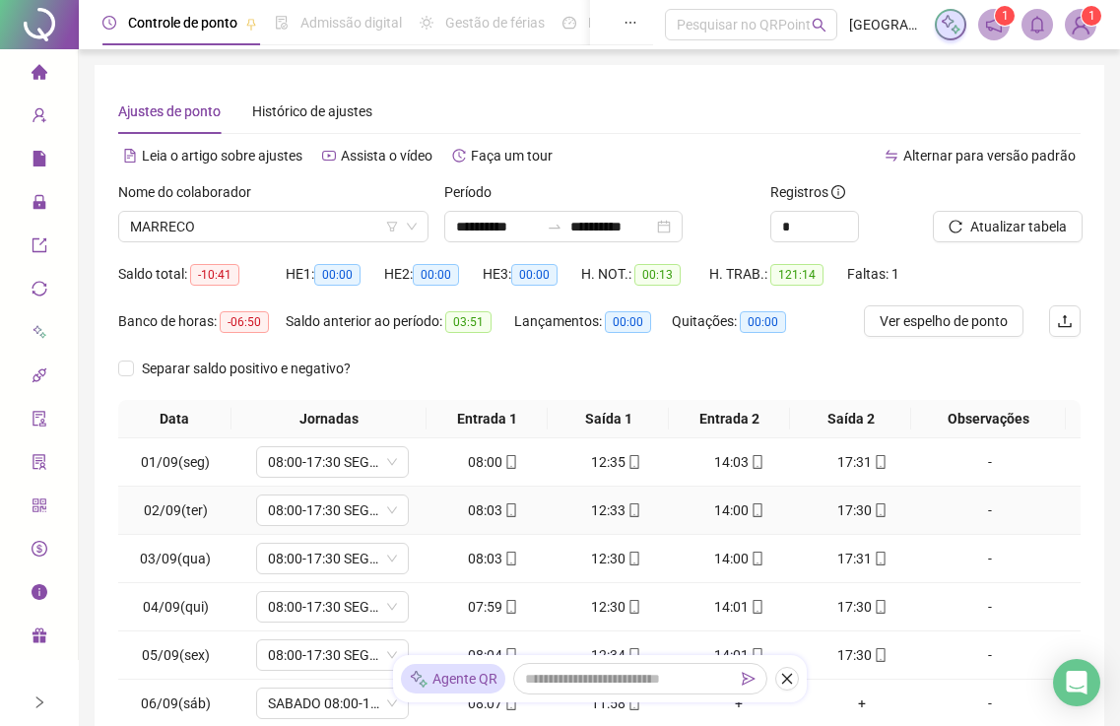
scroll to position [261, 0]
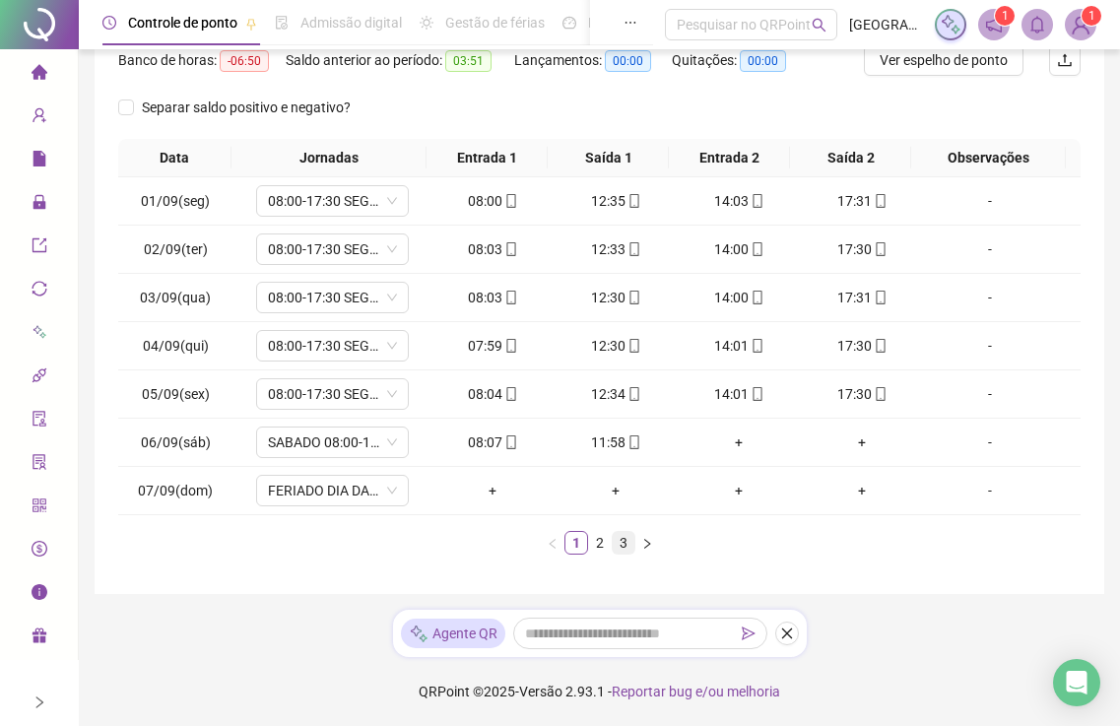
click at [626, 542] on link "3" at bounding box center [624, 543] width 22 height 22
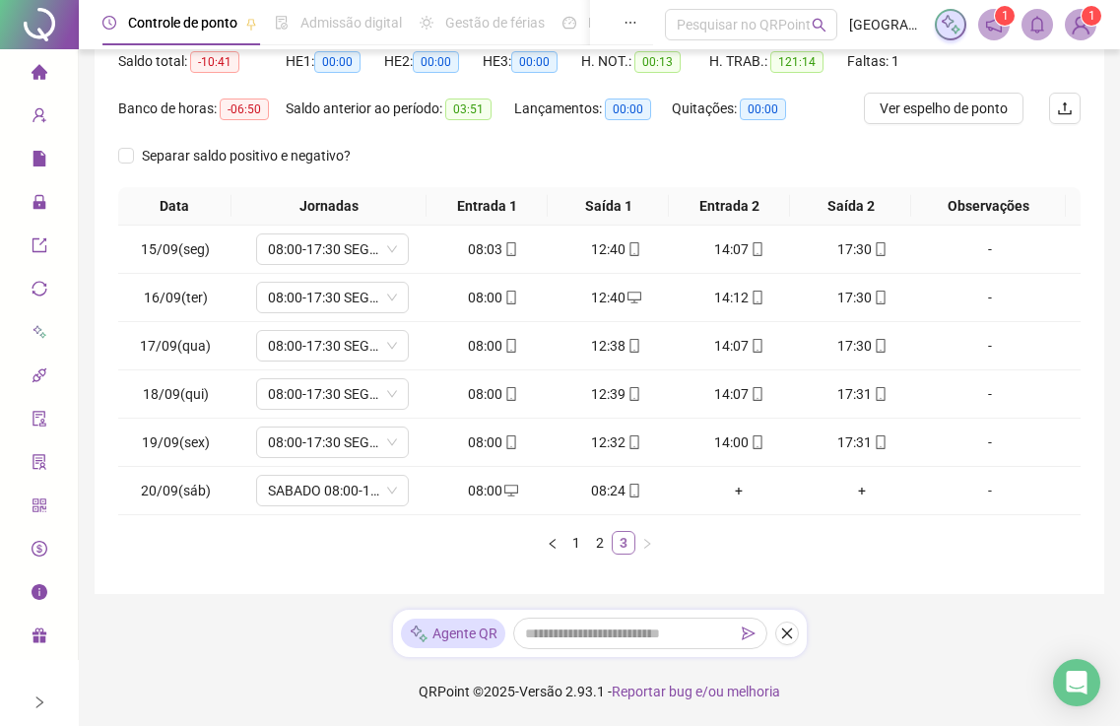
scroll to position [213, 0]
click at [630, 491] on icon "mobile" at bounding box center [634, 491] width 14 height 14
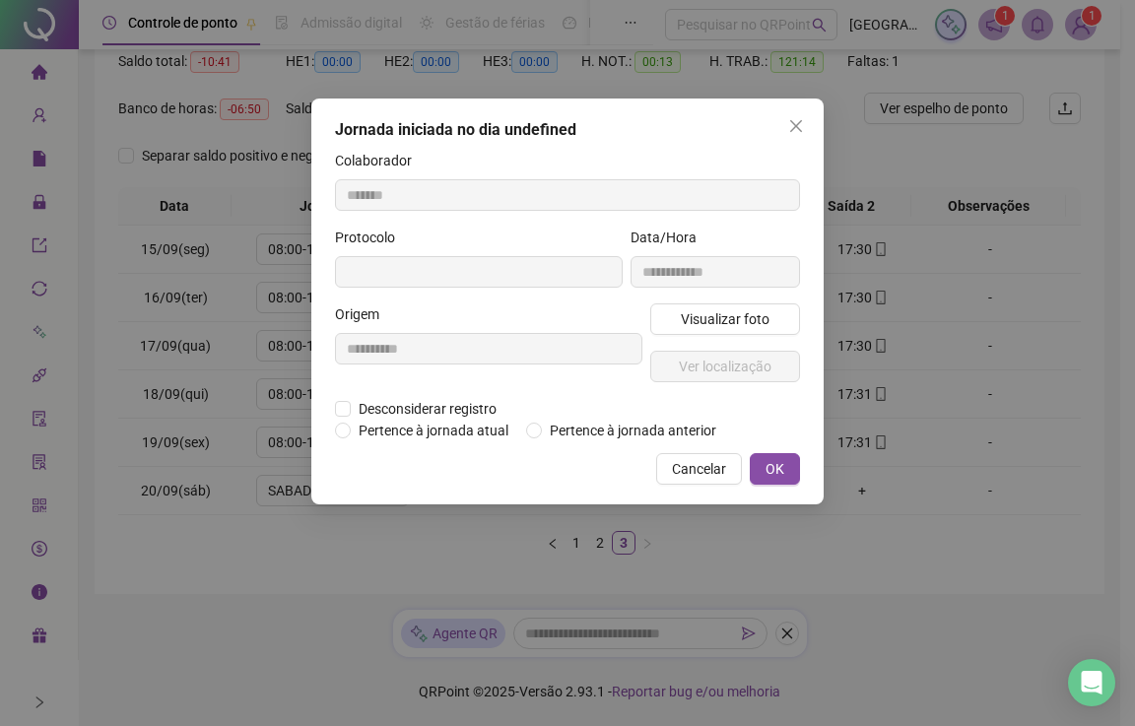
type input "**********"
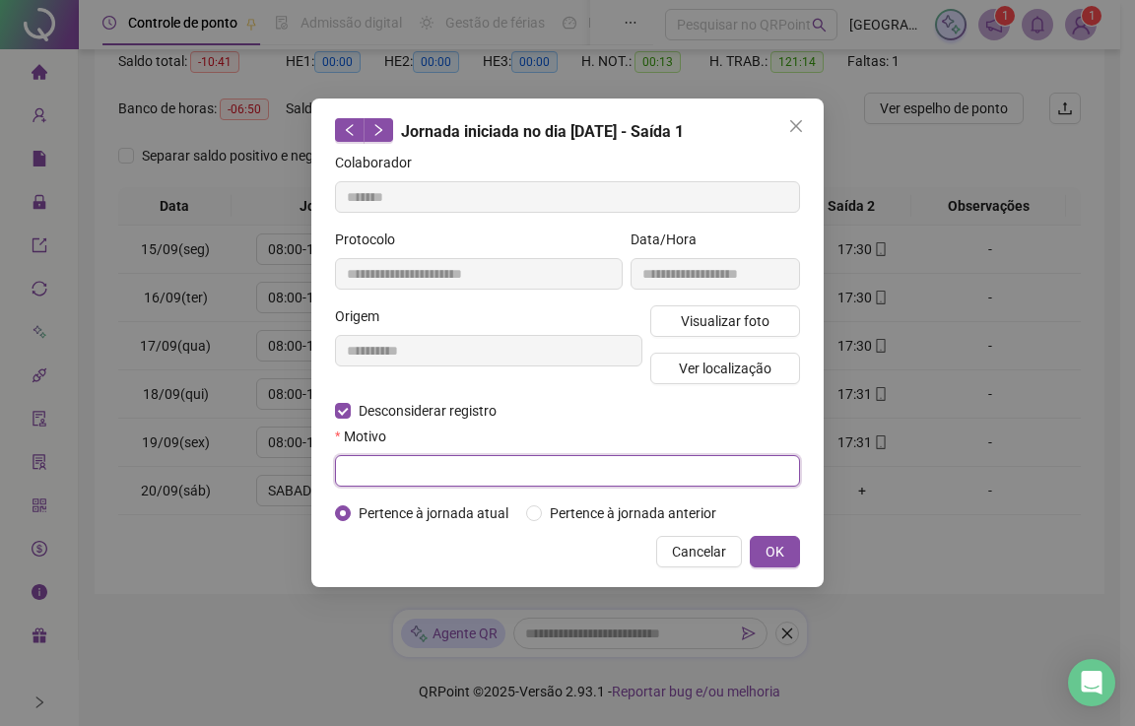
click at [388, 477] on input "text" at bounding box center [567, 471] width 465 height 32
type input "****"
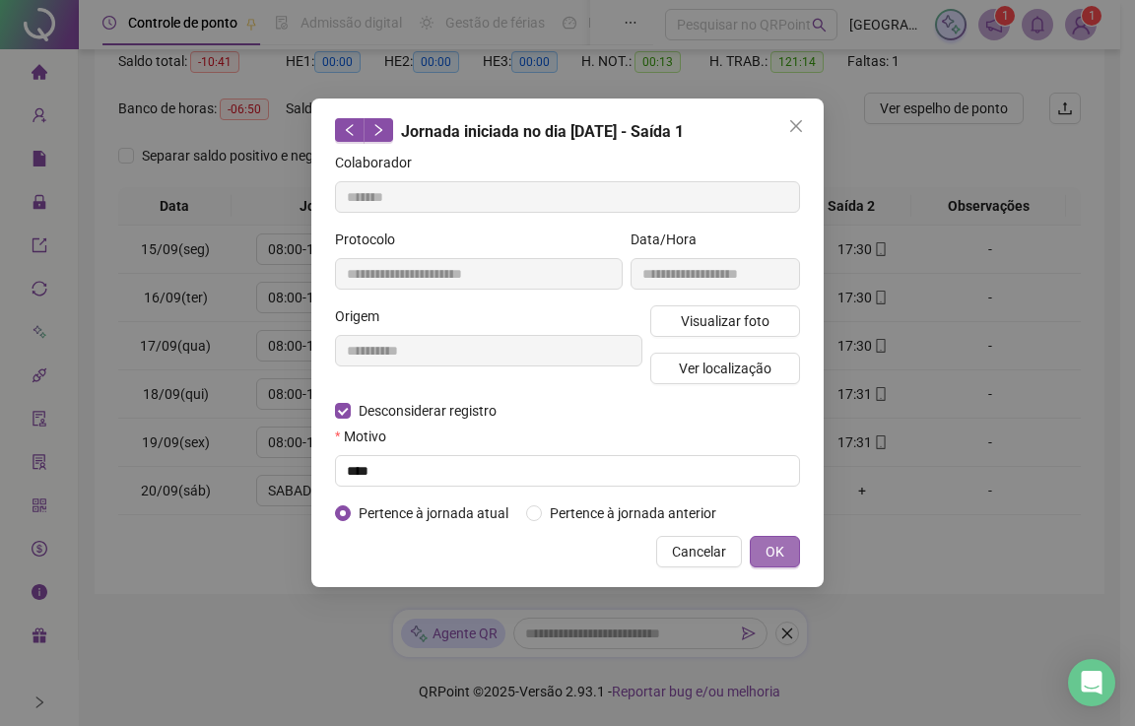
click at [786, 546] on button "OK" at bounding box center [775, 552] width 50 height 32
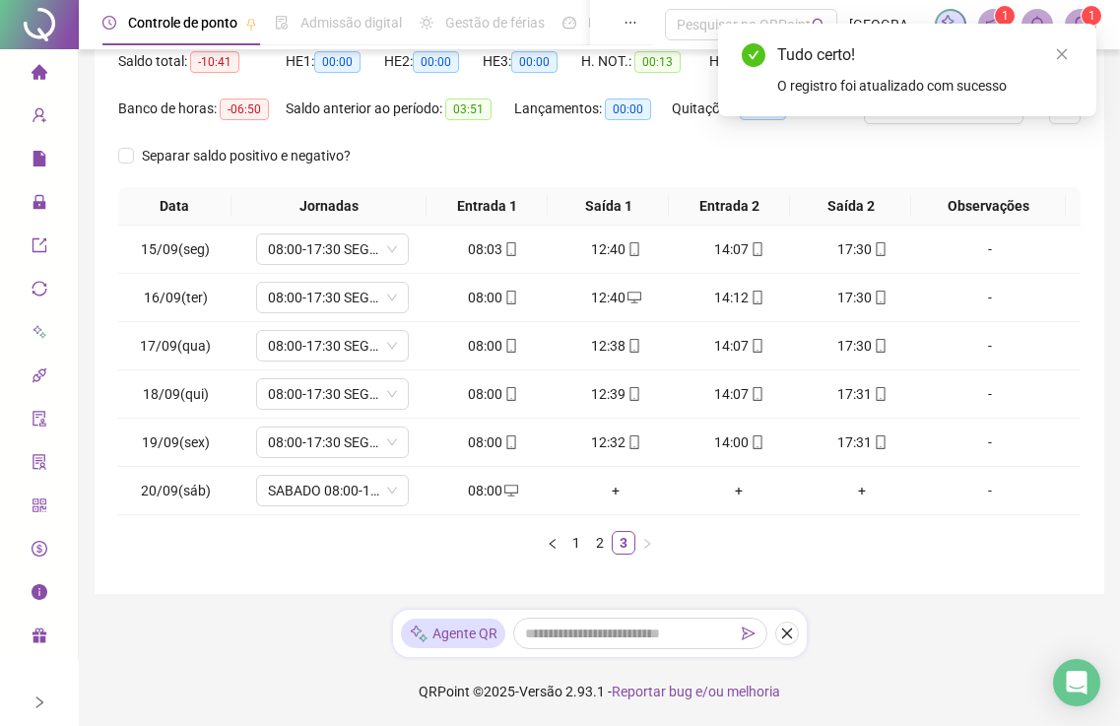
drag, startPoint x: 1060, startPoint y: 58, endPoint x: 953, endPoint y: 180, distance: 162.0
click at [1058, 57] on icon "close" at bounding box center [1062, 54] width 14 height 14
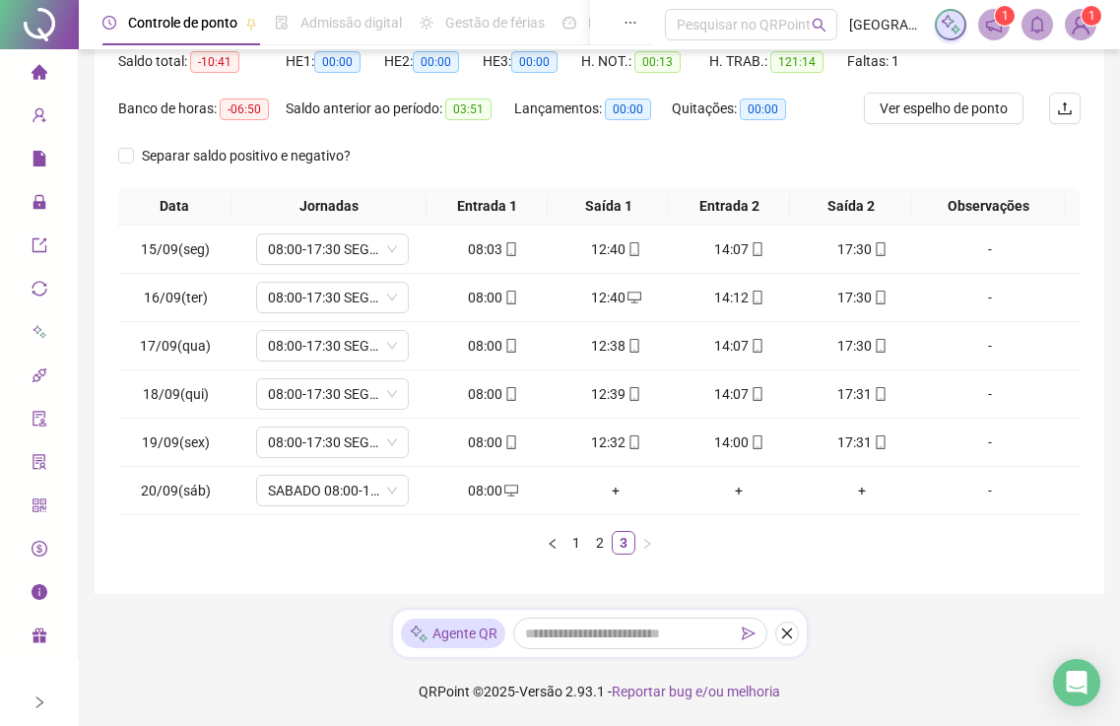
scroll to position [0, 0]
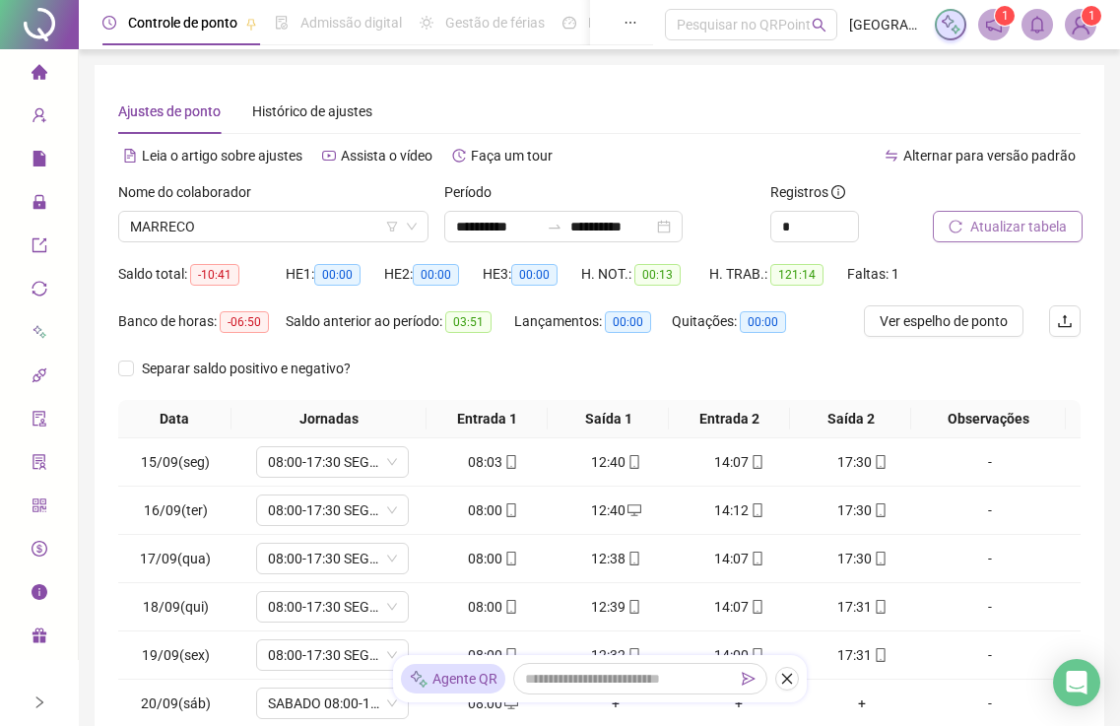
click at [979, 225] on span "Atualizar tabela" at bounding box center [1018, 227] width 97 height 22
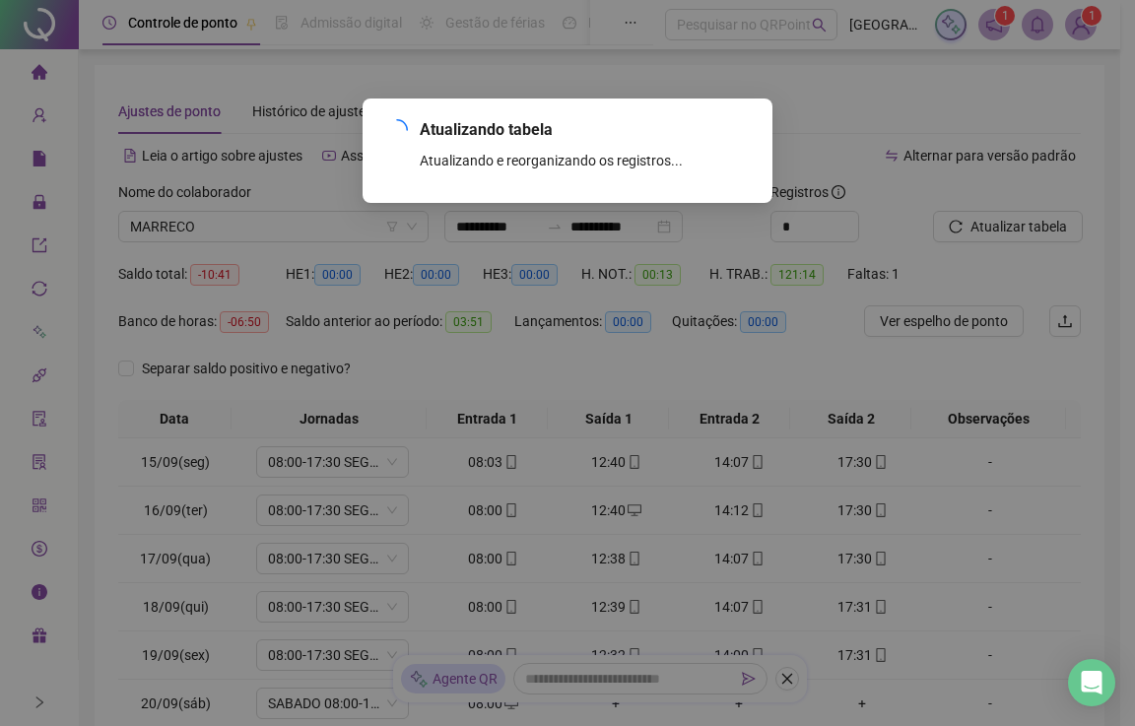
click at [979, 224] on div "Atualizando tabela Atualizando e reorganizando os registros... OK" at bounding box center [567, 363] width 1135 height 726
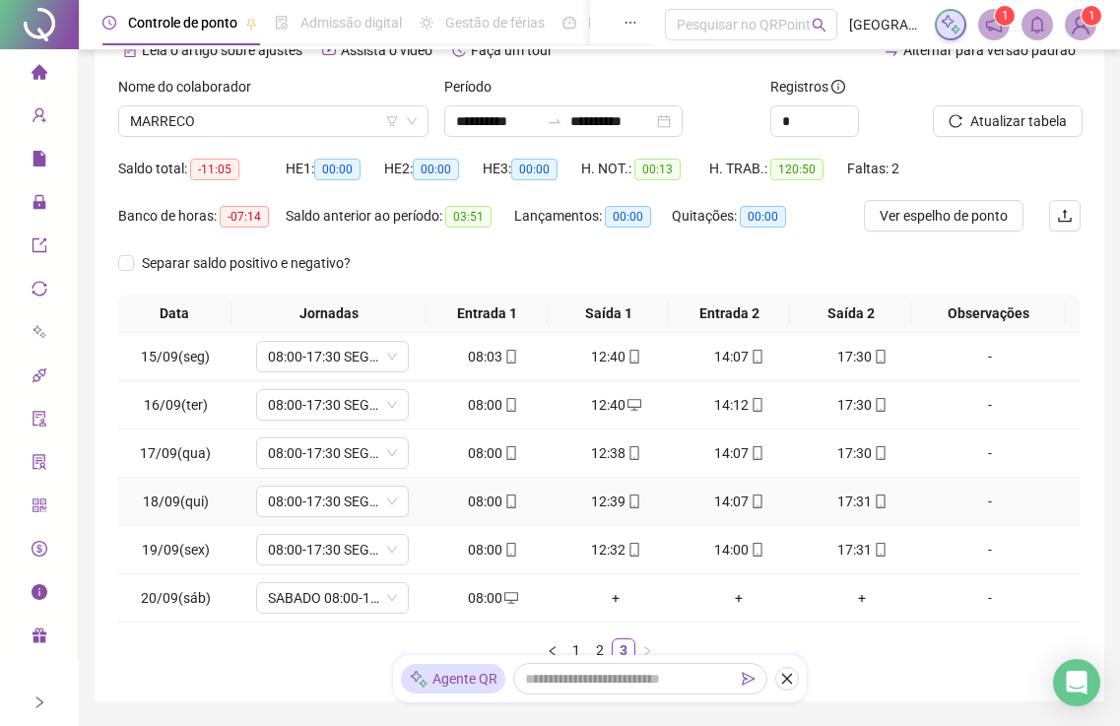
scroll to position [213, 0]
